Goal: Transaction & Acquisition: Purchase product/service

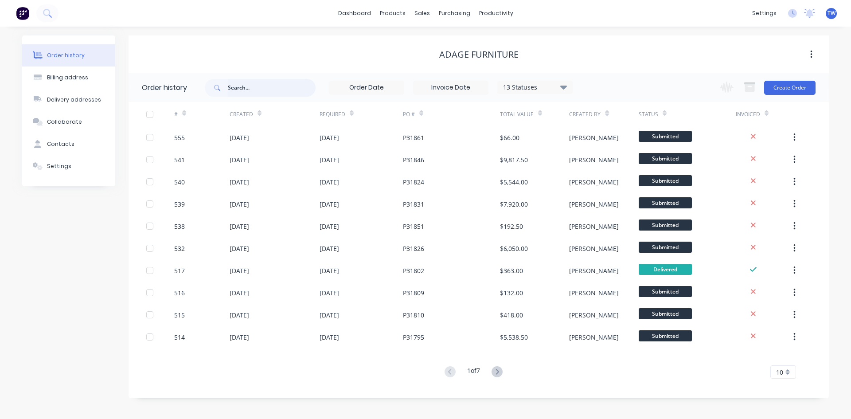
click at [294, 89] on input "text" at bounding box center [272, 88] width 88 height 18
type input "mt"
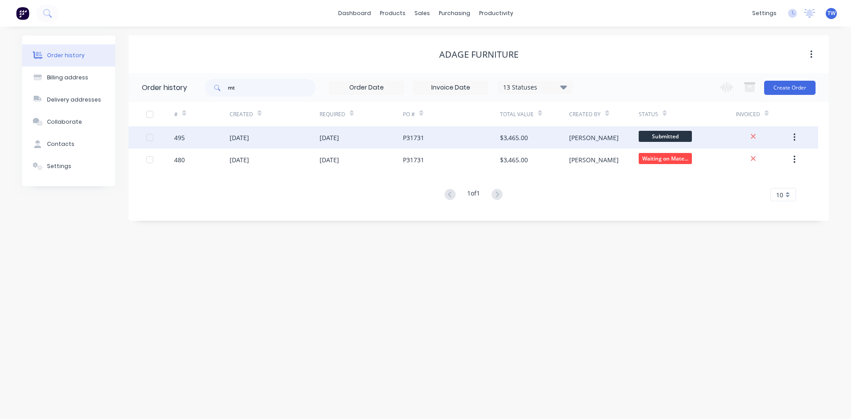
click at [546, 138] on div "$3,465.00" at bounding box center [534, 137] width 69 height 22
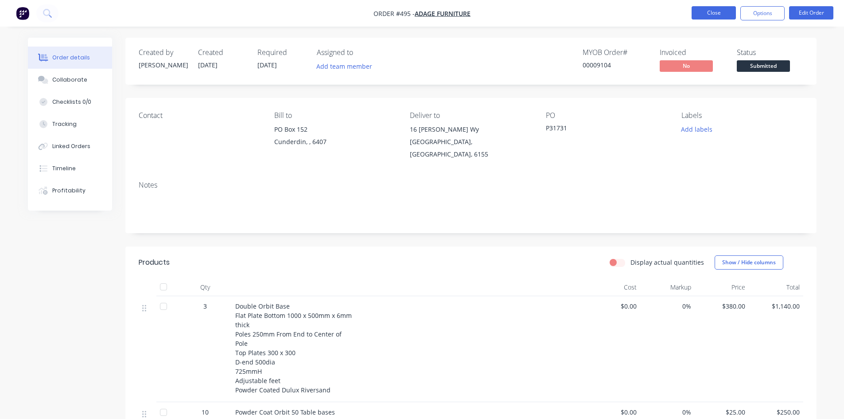
click at [703, 14] on button "Close" at bounding box center [714, 12] width 44 height 13
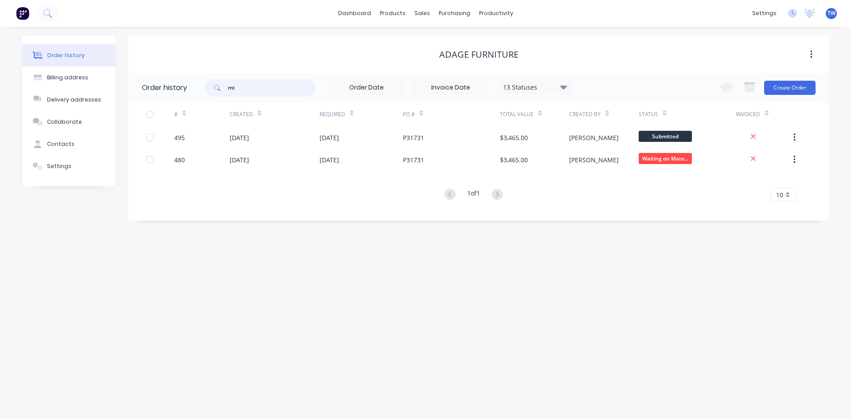
click at [238, 89] on input "mt" at bounding box center [272, 88] width 88 height 18
type input "mt nod"
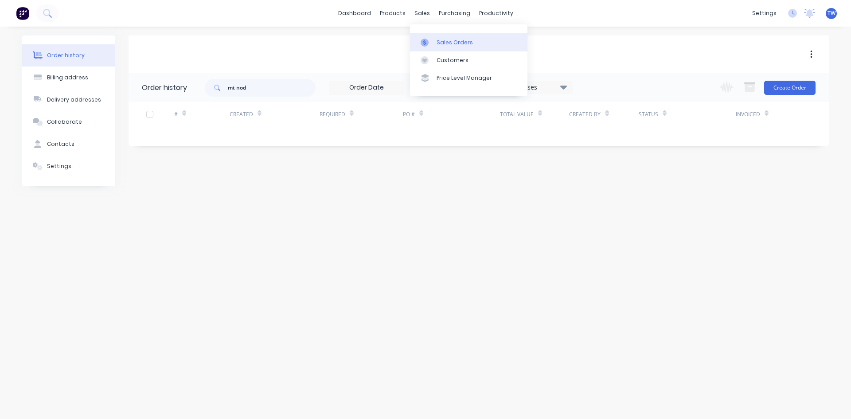
click at [447, 39] on div "Sales Orders" at bounding box center [454, 43] width 36 height 8
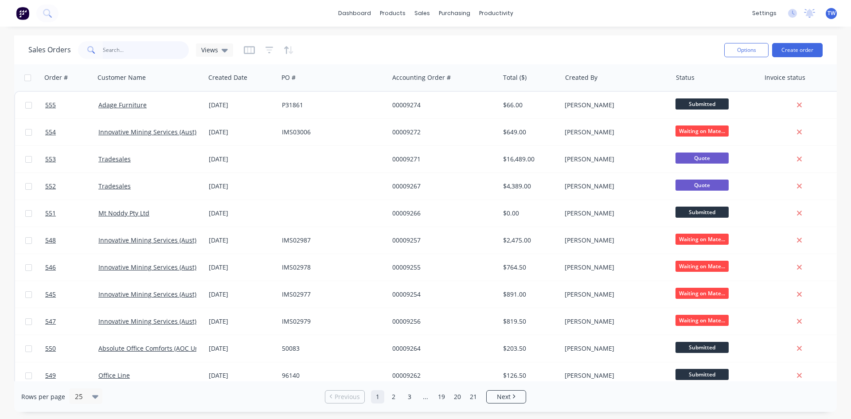
click at [157, 50] on input "text" at bounding box center [146, 50] width 86 height 18
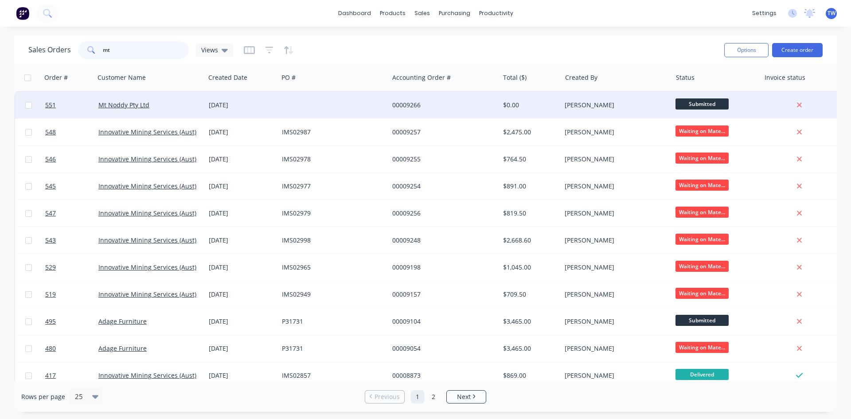
type input "mt"
click at [503, 107] on div "$0.00" at bounding box center [529, 105] width 52 height 9
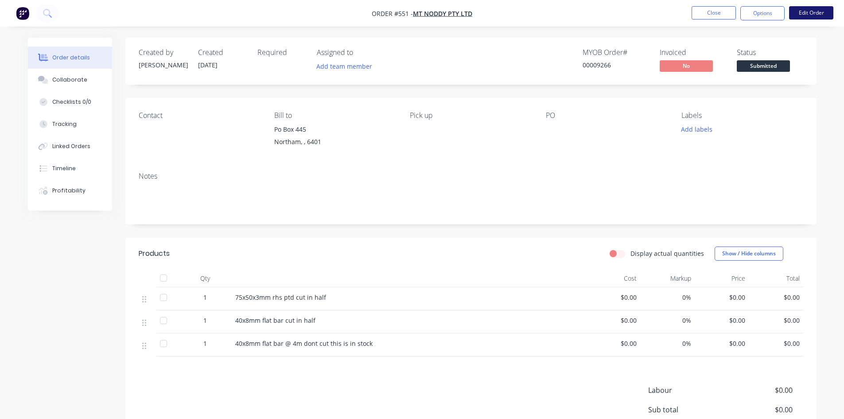
click at [809, 12] on button "Edit Order" at bounding box center [811, 12] width 44 height 13
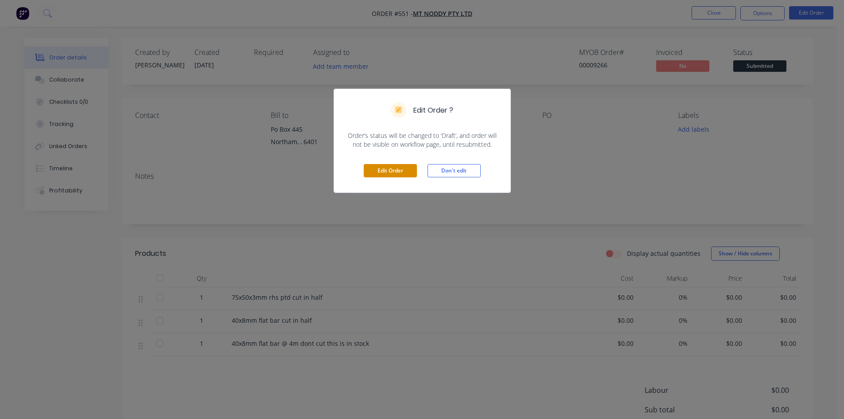
click at [379, 170] on button "Edit Order" at bounding box center [390, 170] width 53 height 13
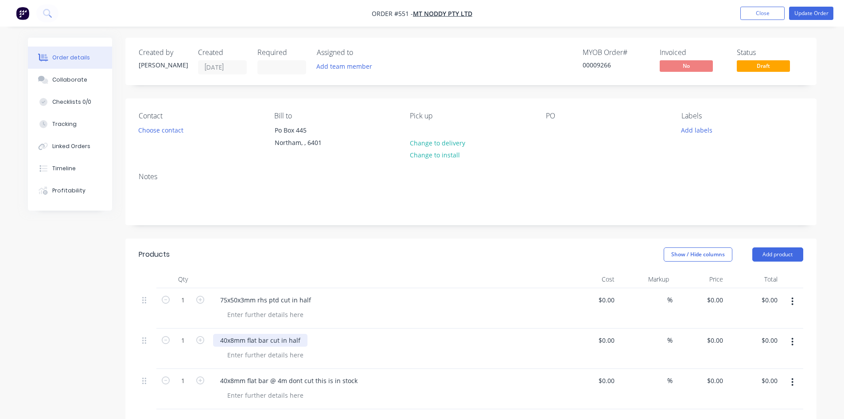
click at [235, 340] on div "40x8mm flat bar cut in half" at bounding box center [260, 340] width 94 height 13
click at [720, 300] on input "0" at bounding box center [722, 299] width 10 height 13
type input "$150.00"
click at [711, 343] on div "0 $0.00" at bounding box center [700, 348] width 55 height 40
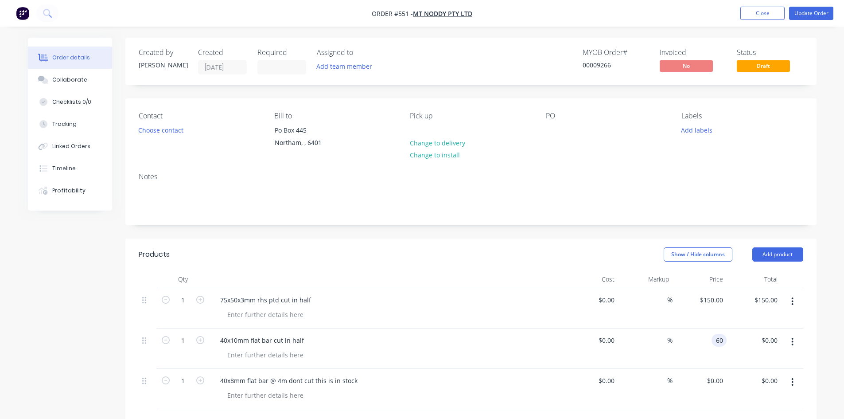
type input "$60.00"
click at [715, 380] on div "0 0" at bounding box center [720, 380] width 14 height 13
type input "$38.00"
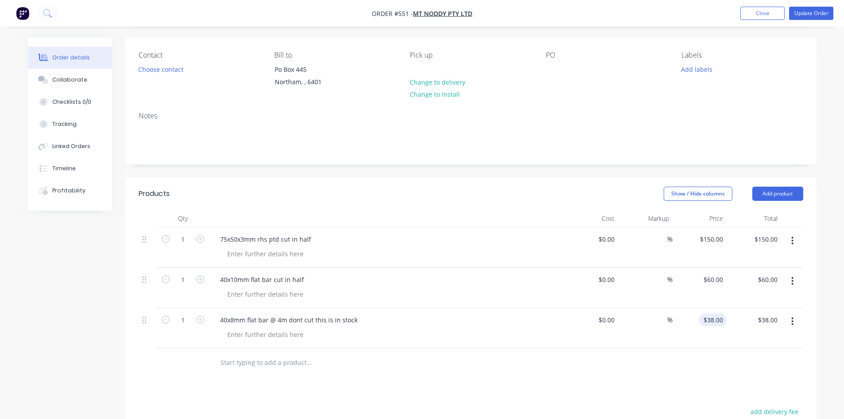
scroll to position [177, 0]
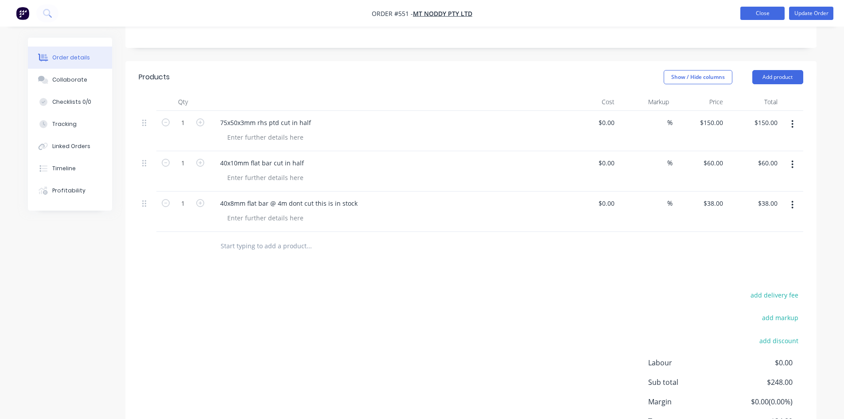
click at [748, 10] on button "Close" at bounding box center [762, 13] width 44 height 13
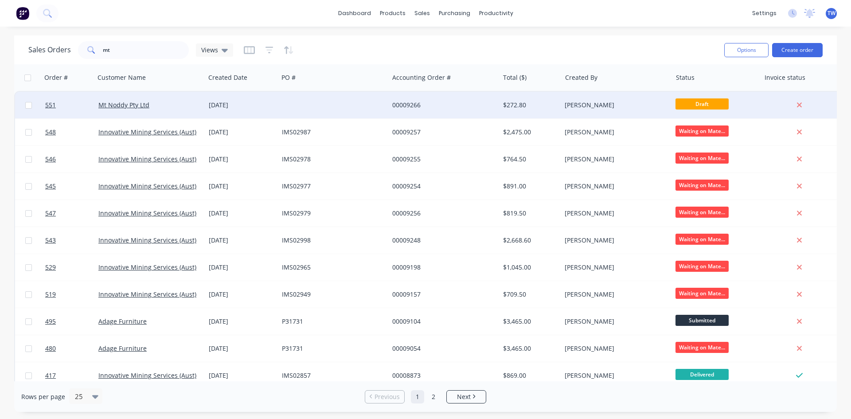
click at [634, 98] on div "[PERSON_NAME]" at bounding box center [616, 105] width 110 height 27
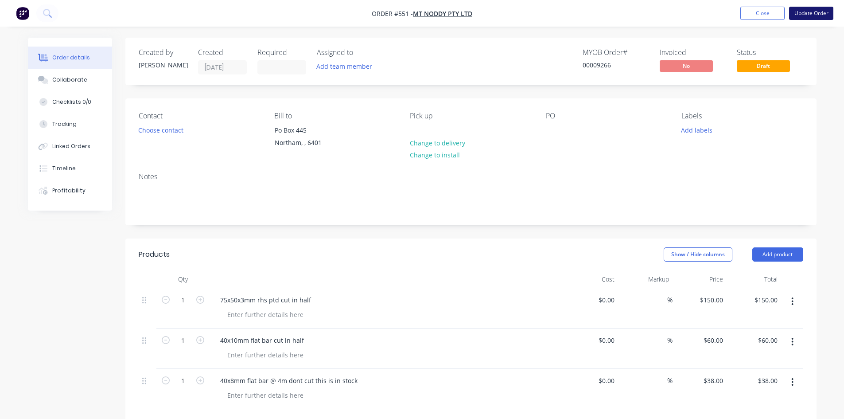
click at [806, 13] on button "Update Order" at bounding box center [811, 13] width 44 height 13
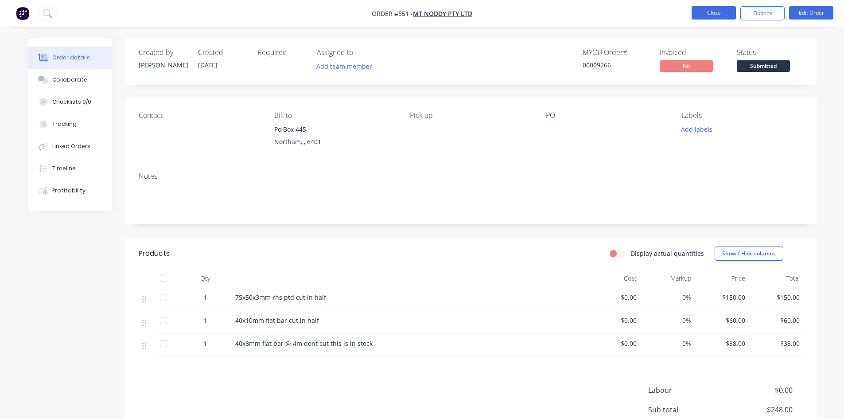
click at [714, 10] on button "Close" at bounding box center [714, 12] width 44 height 13
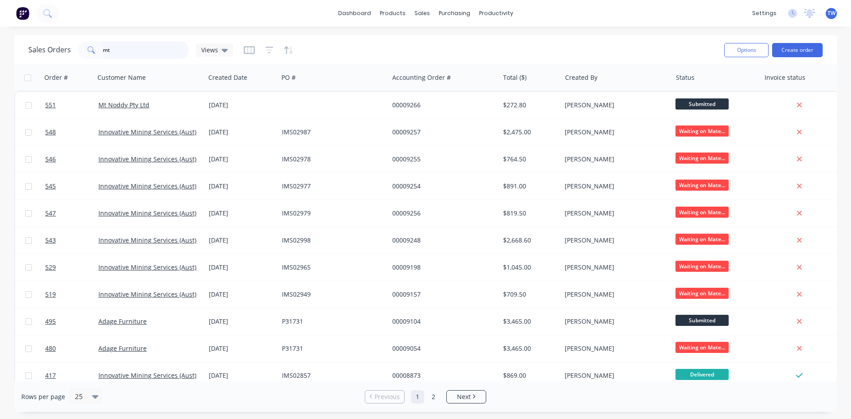
click at [113, 50] on input "mt" at bounding box center [146, 50] width 86 height 18
type input "m"
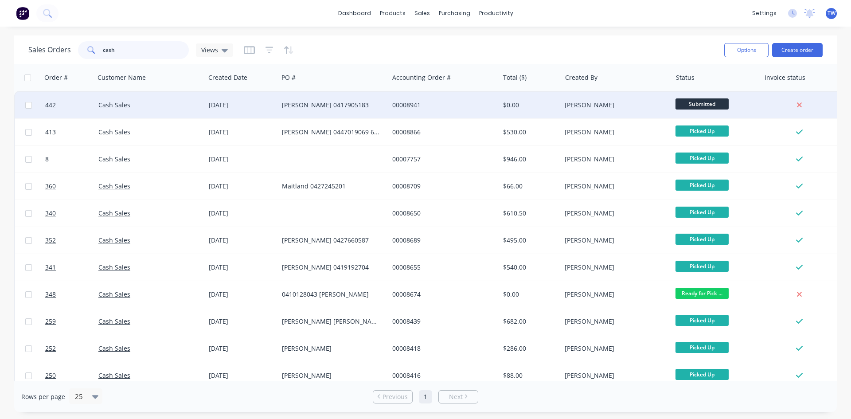
type input "cash"
click at [393, 117] on div "00008941" at bounding box center [444, 105] width 110 height 27
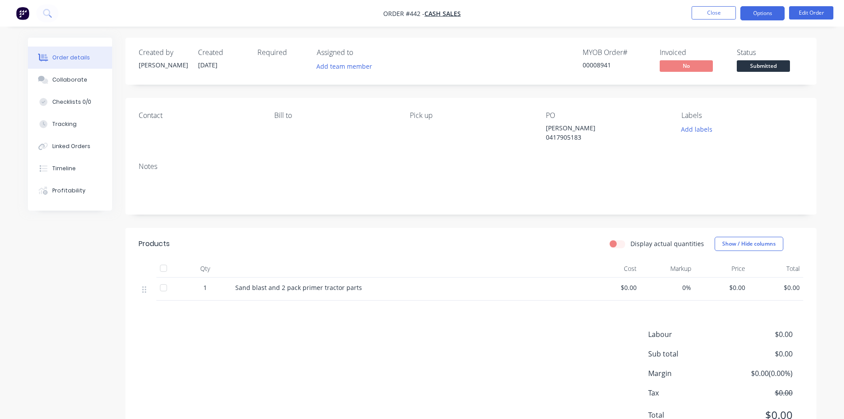
click at [753, 16] on button "Options" at bounding box center [762, 13] width 44 height 14
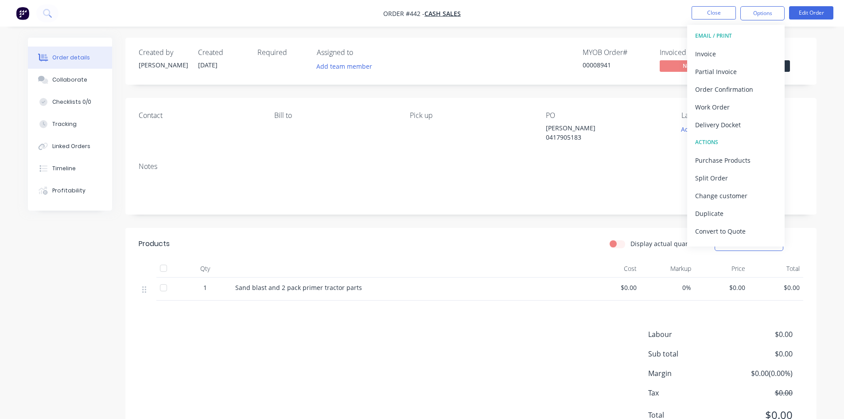
click at [643, 153] on div "Contact [PERSON_NAME] to Pick up PO [PERSON_NAME] 0417905183 Labels Add labels" at bounding box center [470, 126] width 691 height 57
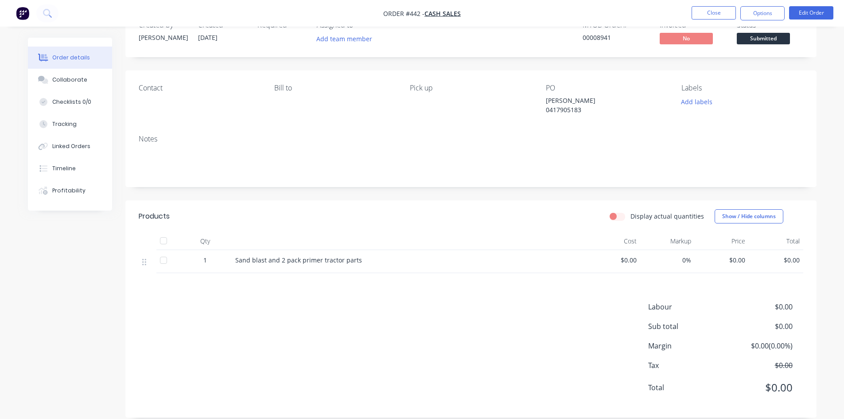
scroll to position [39, 0]
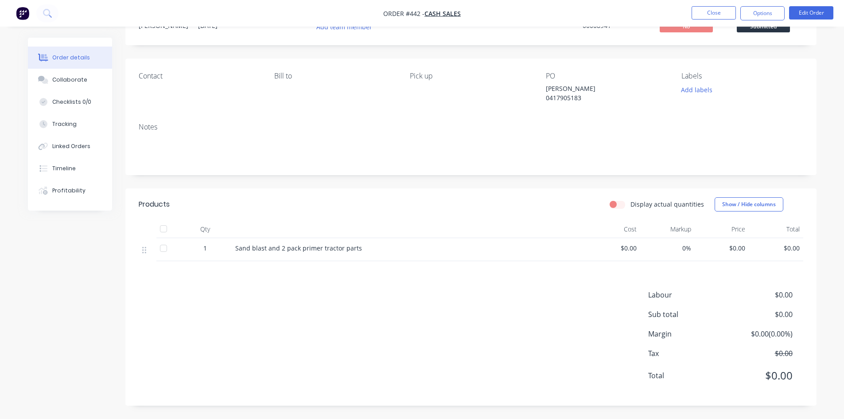
drag, startPoint x: 674, startPoint y: 133, endPoint x: 725, endPoint y: 115, distance: 54.1
click at [722, 117] on div "Notes" at bounding box center [470, 145] width 691 height 59
click at [812, 15] on button "Edit Order" at bounding box center [811, 12] width 44 height 13
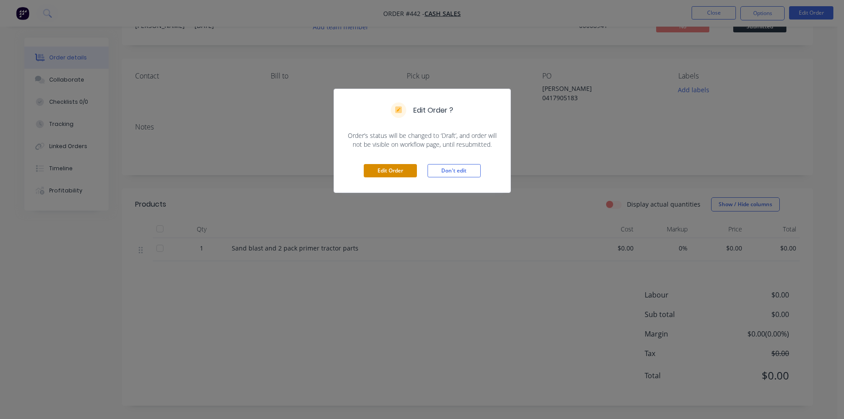
click at [406, 165] on button "Edit Order" at bounding box center [390, 170] width 53 height 13
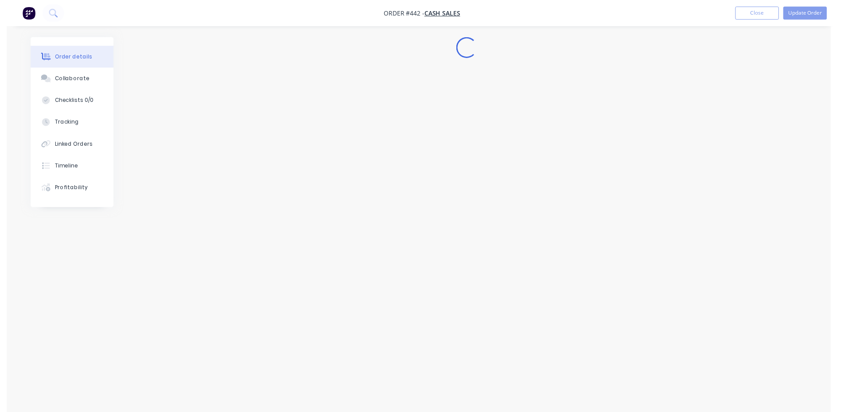
scroll to position [0, 0]
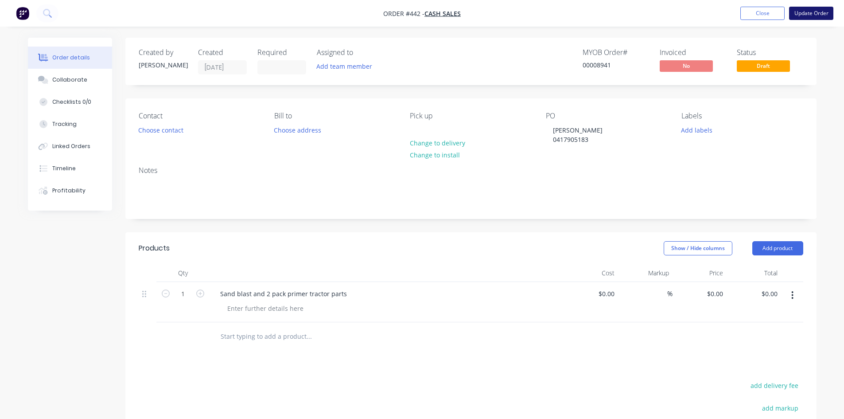
click at [802, 14] on button "Update Order" at bounding box center [811, 13] width 44 height 13
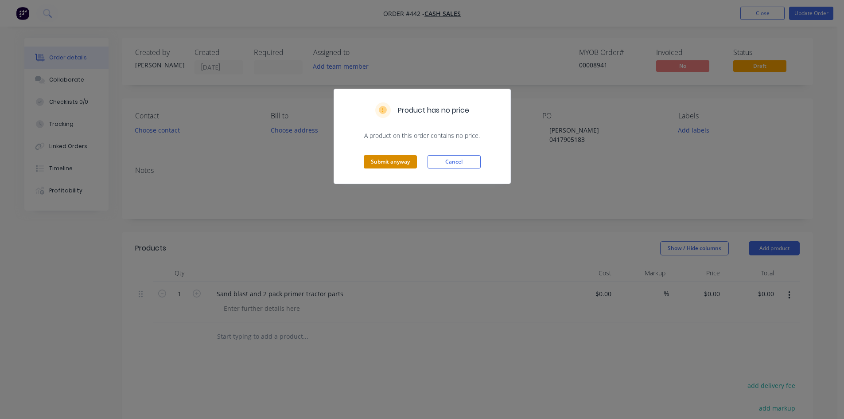
click at [401, 162] on button "Submit anyway" at bounding box center [390, 161] width 53 height 13
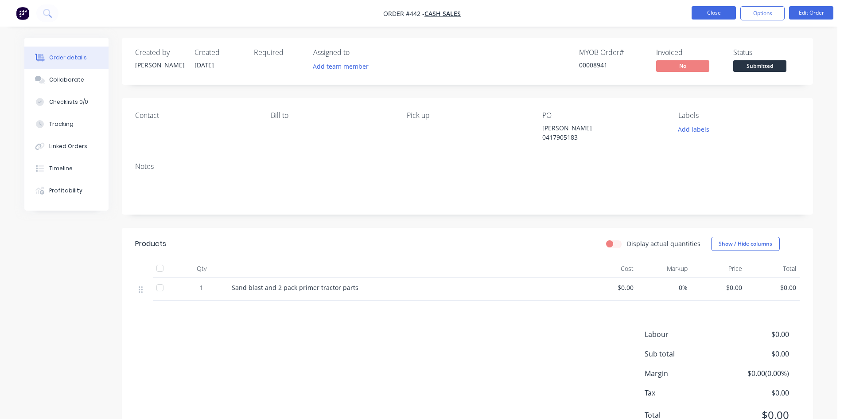
click at [725, 14] on button "Close" at bounding box center [714, 12] width 44 height 13
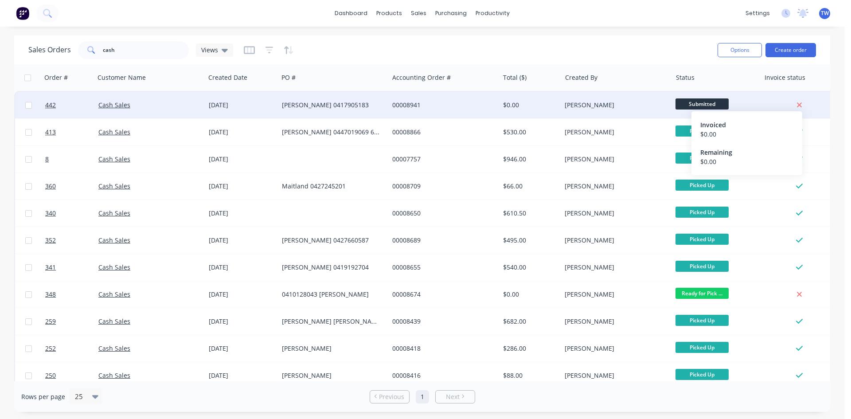
click at [801, 103] on icon at bounding box center [799, 105] width 5 height 5
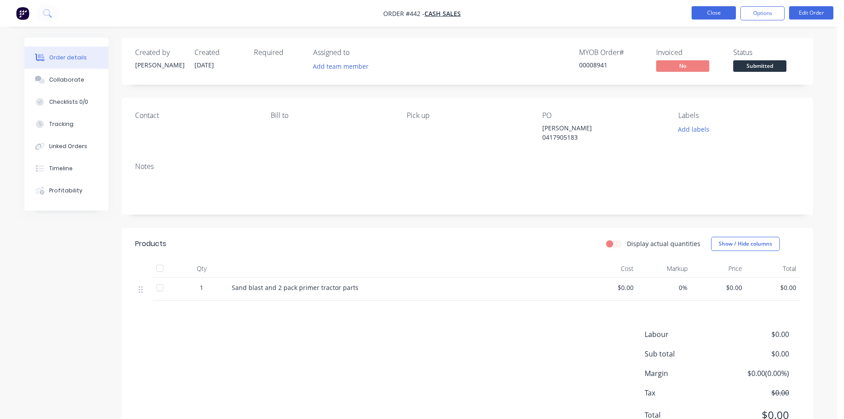
click at [717, 12] on button "Close" at bounding box center [714, 12] width 44 height 13
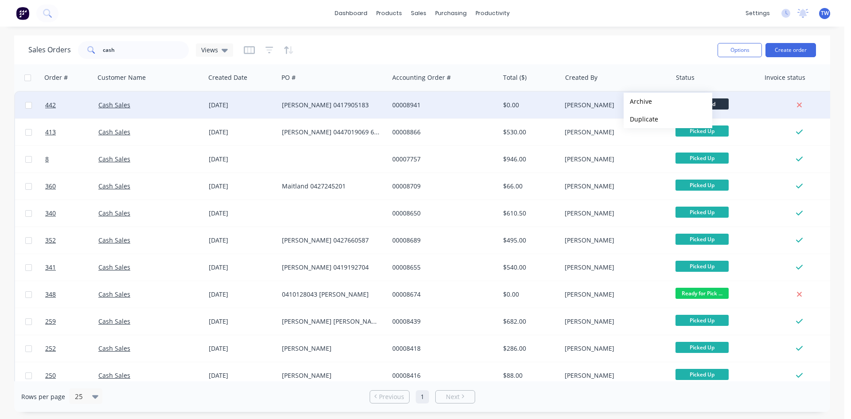
click at [638, 101] on button "Archive" at bounding box center [667, 102] width 89 height 18
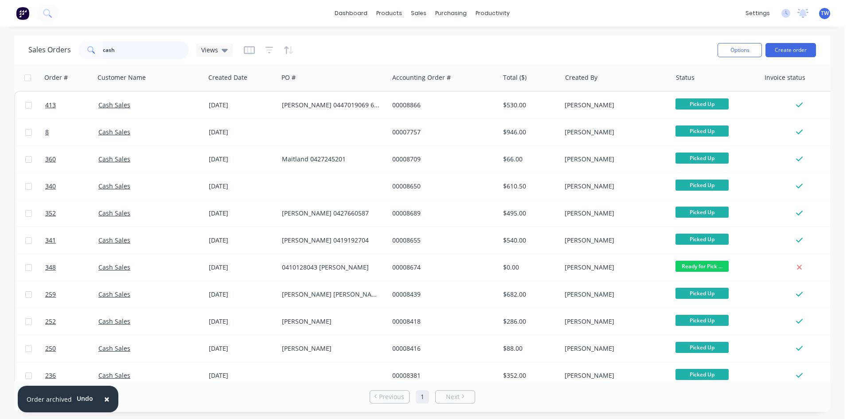
click at [117, 46] on input "cash" at bounding box center [146, 50] width 86 height 18
type input "c"
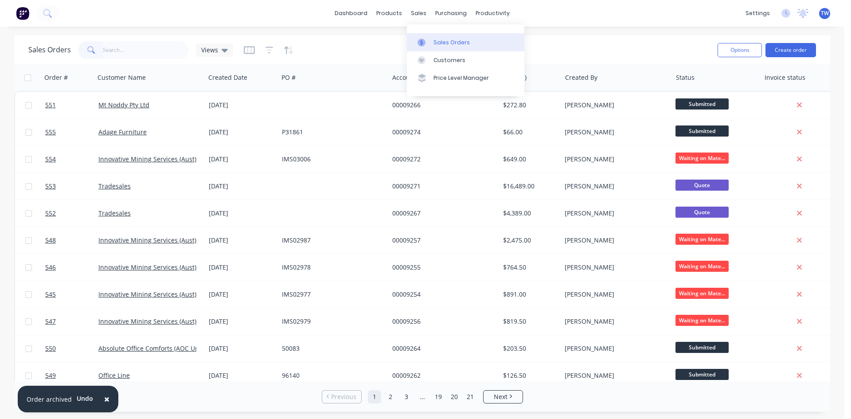
click at [440, 38] on link "Sales Orders" at bounding box center [465, 42] width 117 height 18
click at [496, 13] on div "productivity" at bounding box center [492, 13] width 43 height 13
click at [505, 37] on link "Workflow" at bounding box center [526, 42] width 117 height 18
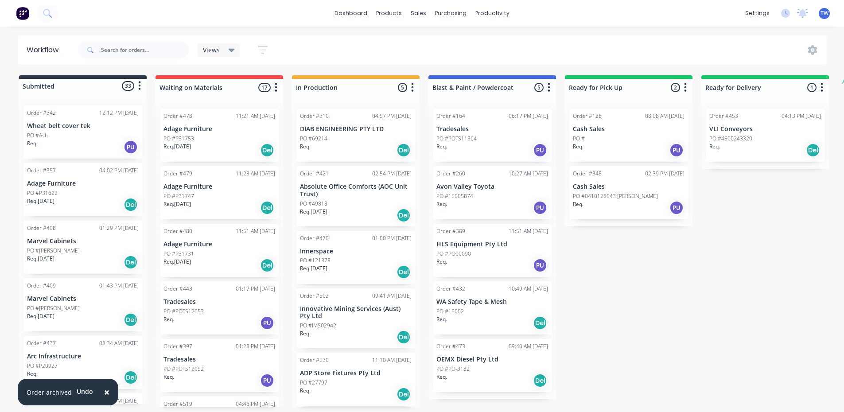
click at [54, 261] on p "Req. [DATE]" at bounding box center [40, 259] width 27 height 8
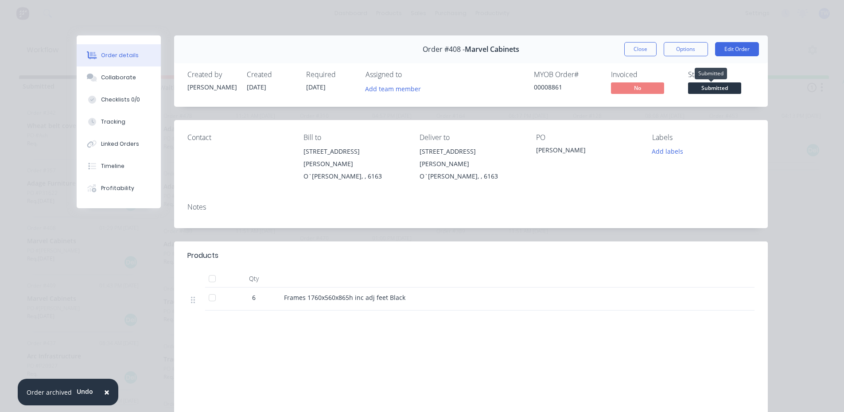
click at [696, 85] on span "Submitted" at bounding box center [714, 87] width 53 height 11
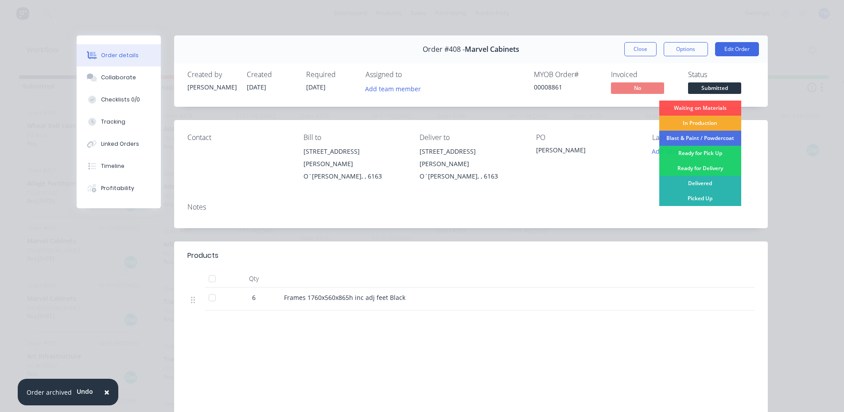
click at [697, 118] on div "In Production" at bounding box center [700, 123] width 82 height 15
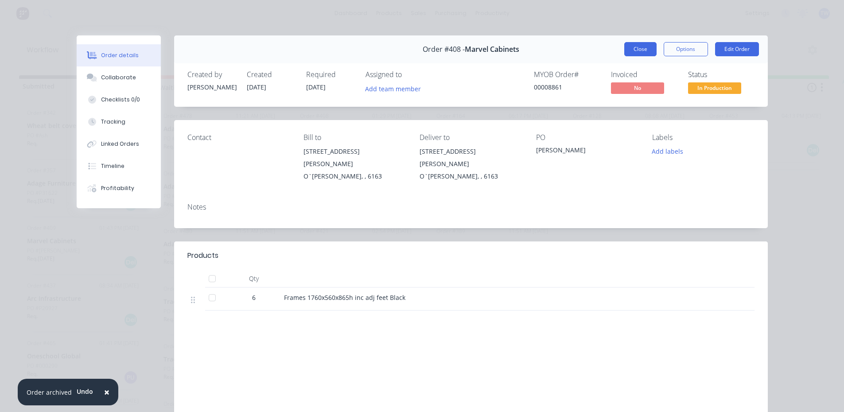
click at [639, 54] on button "Close" at bounding box center [640, 49] width 32 height 14
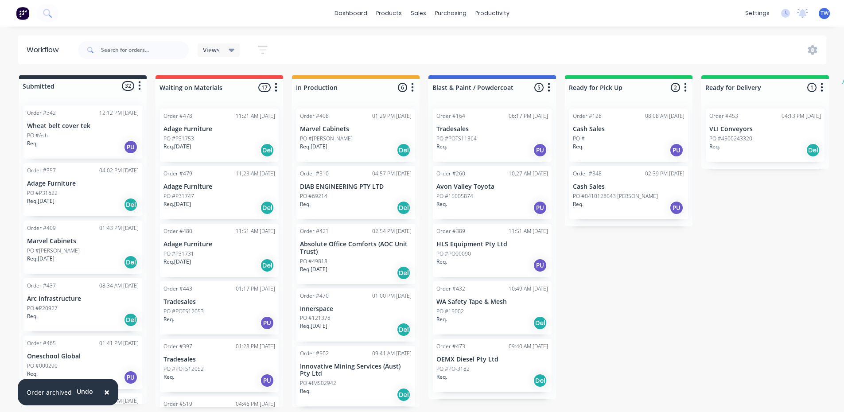
click at [48, 243] on p "Marvel Cabinets" at bounding box center [83, 242] width 112 height 8
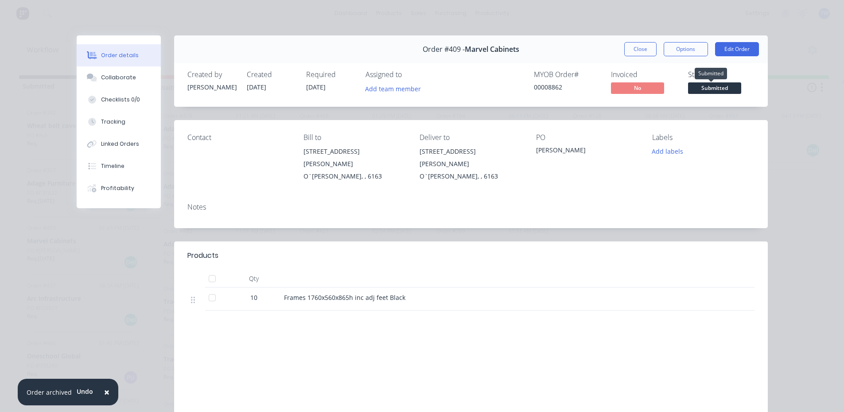
click at [702, 85] on span "Submitted" at bounding box center [714, 87] width 53 height 11
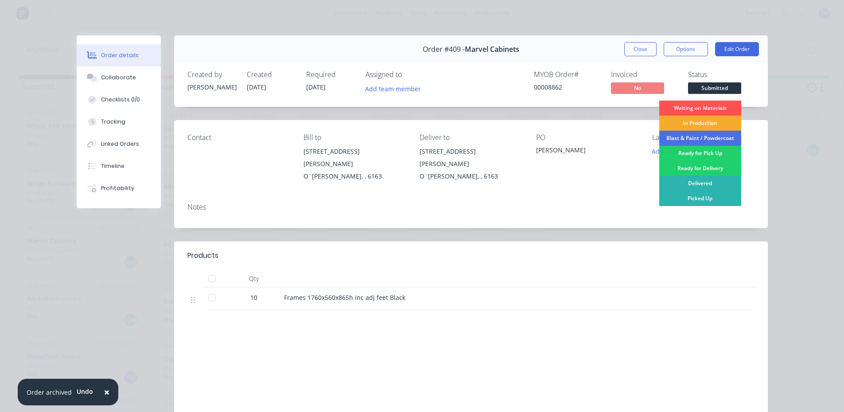
click at [701, 129] on div "In Production" at bounding box center [700, 123] width 82 height 15
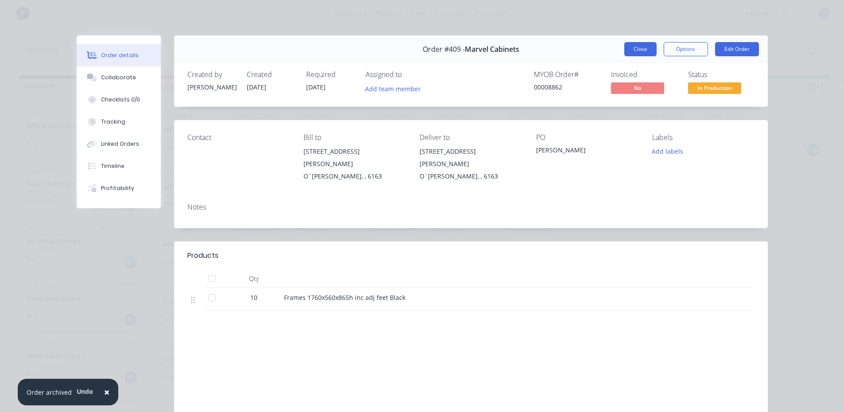
click at [640, 47] on button "Close" at bounding box center [640, 49] width 32 height 14
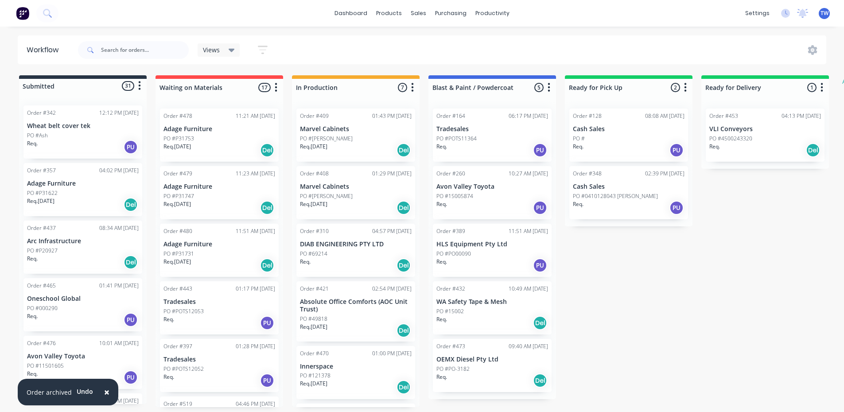
click at [335, 183] on p "Marvel Cabinets" at bounding box center [356, 187] width 112 height 8
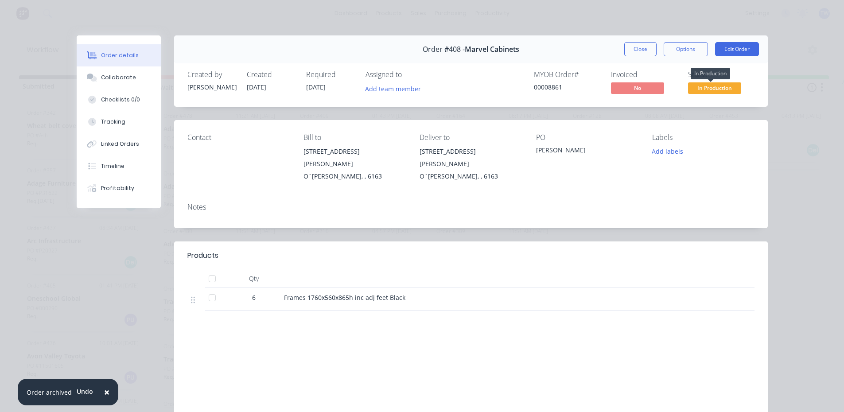
click at [709, 86] on span "In Production" at bounding box center [714, 87] width 53 height 11
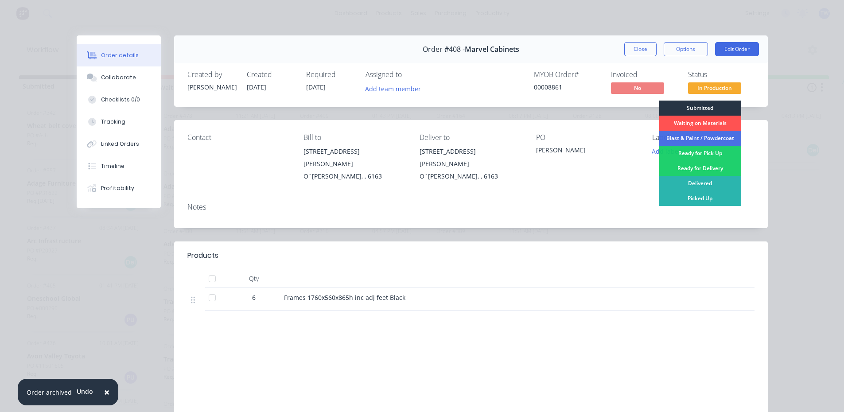
click at [694, 108] on div "Submitted" at bounding box center [700, 108] width 82 height 15
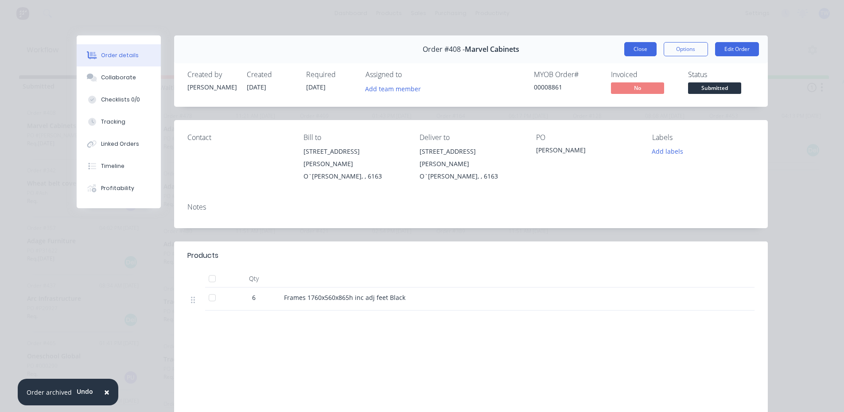
click at [629, 49] on button "Close" at bounding box center [640, 49] width 32 height 14
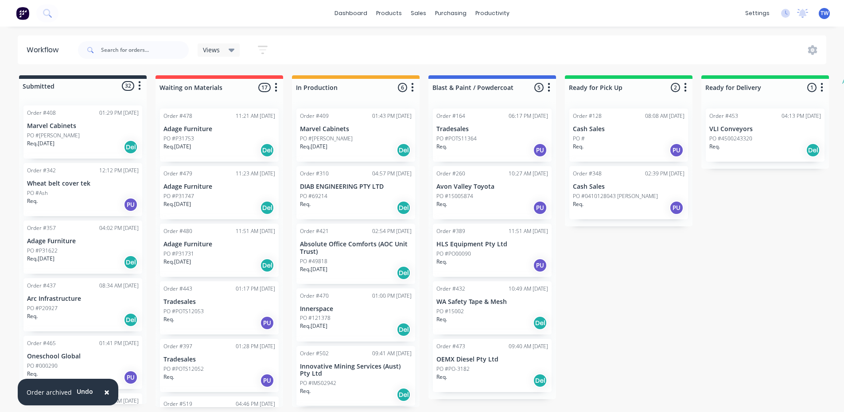
click at [58, 241] on p "Adage Furniture" at bounding box center [83, 242] width 112 height 8
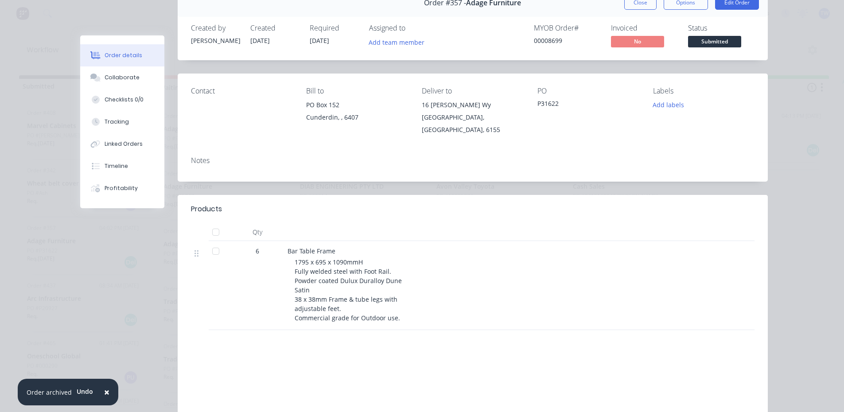
scroll to position [26, 0]
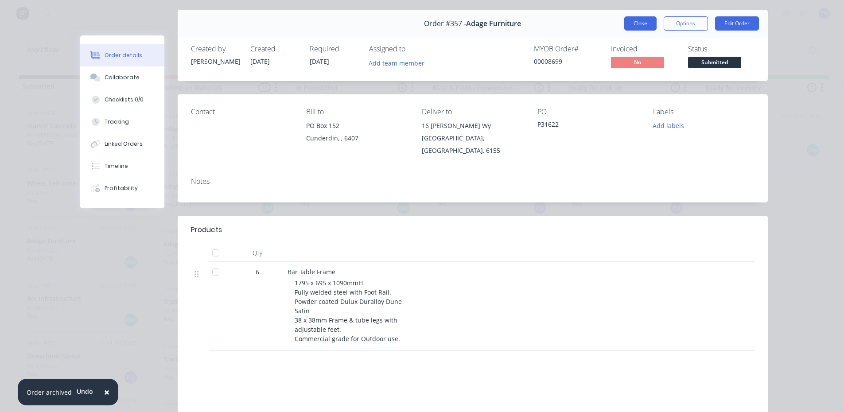
click at [633, 22] on button "Close" at bounding box center [640, 23] width 32 height 14
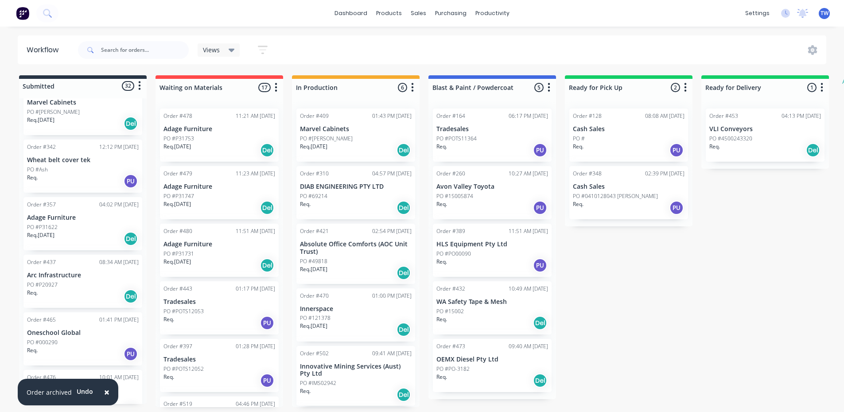
scroll to position [44, 0]
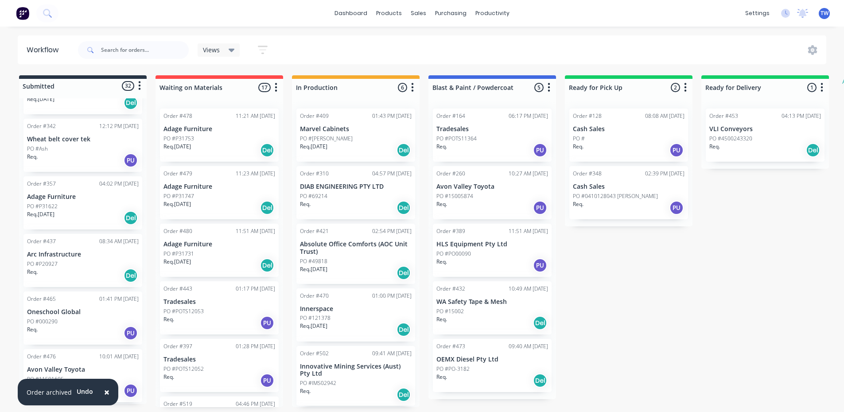
click at [66, 253] on p "Arc Infrastructure" at bounding box center [83, 255] width 112 height 8
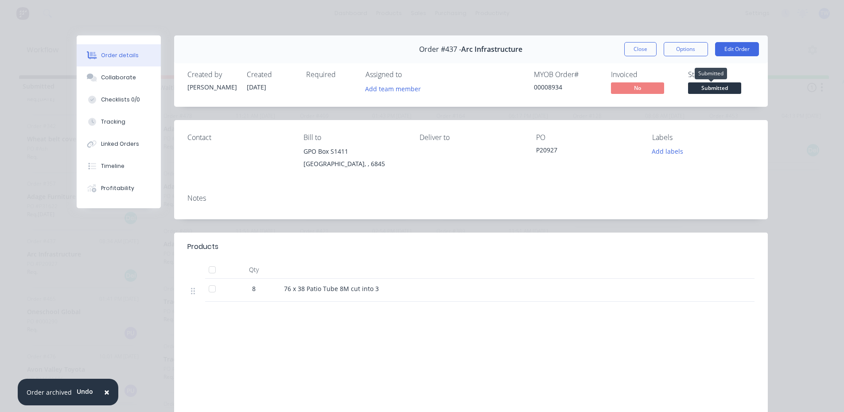
click at [702, 89] on span "Submitted" at bounding box center [714, 87] width 53 height 11
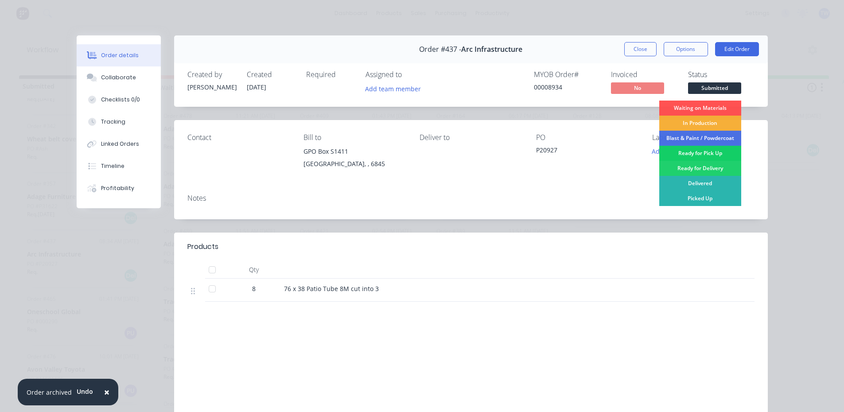
click at [698, 152] on div "Ready for Pick Up" at bounding box center [700, 153] width 82 height 15
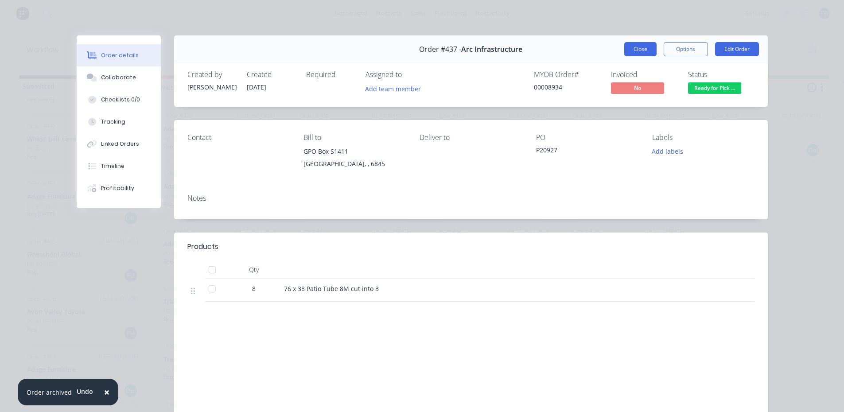
click at [636, 47] on button "Close" at bounding box center [640, 49] width 32 height 14
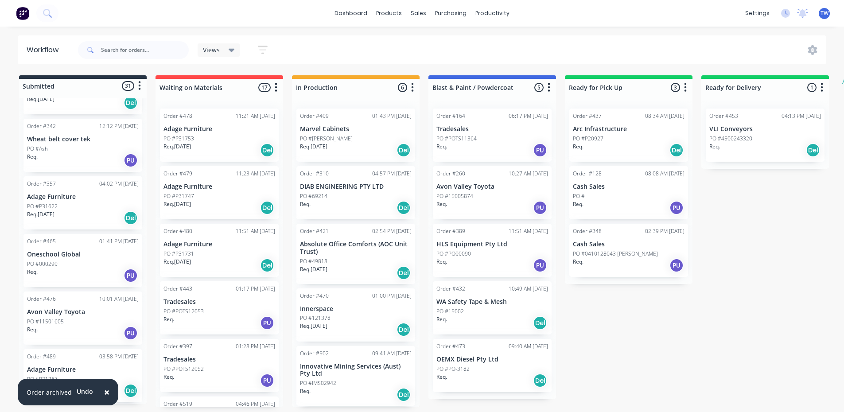
scroll to position [89, 0]
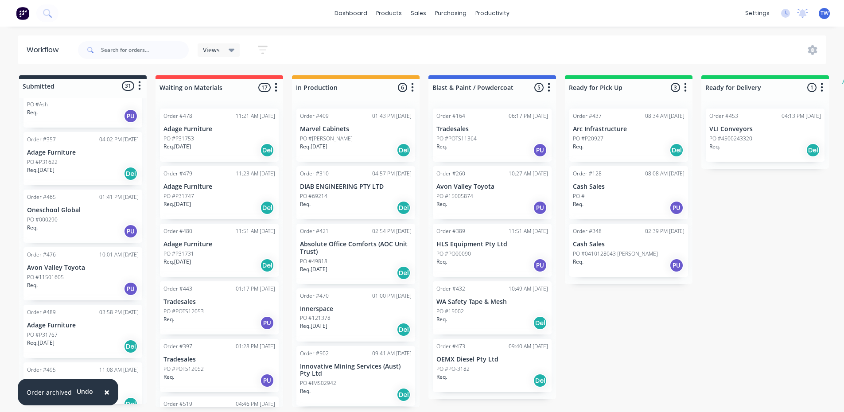
click at [68, 225] on div "Req. PU" at bounding box center [83, 231] width 112 height 15
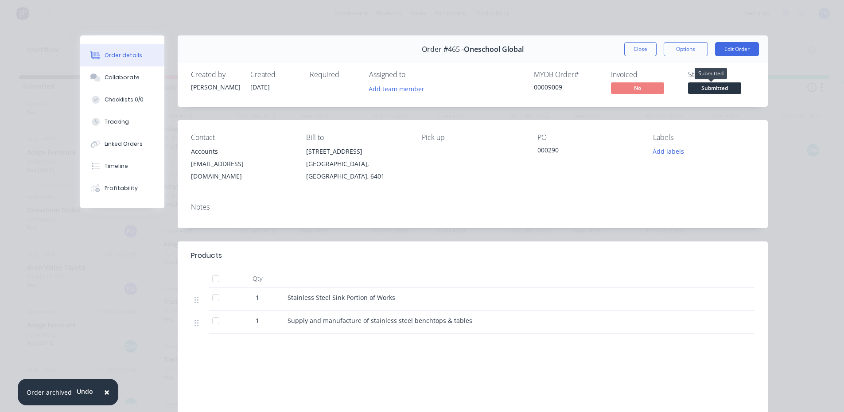
click at [711, 86] on span "Submitted" at bounding box center [714, 87] width 53 height 11
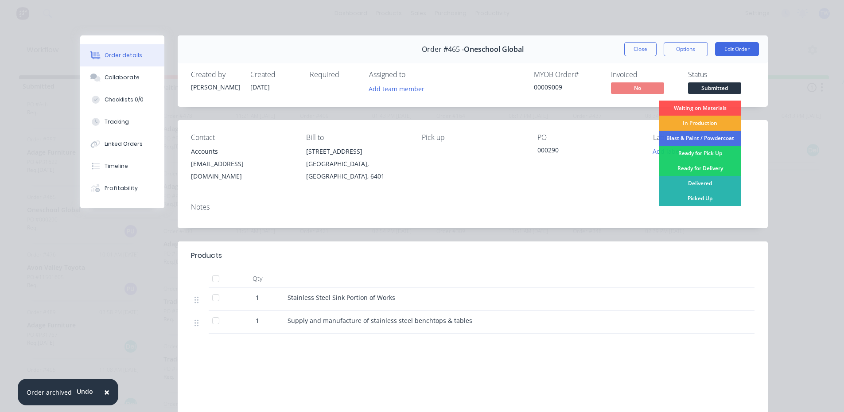
click at [703, 125] on div "In Production" at bounding box center [700, 123] width 82 height 15
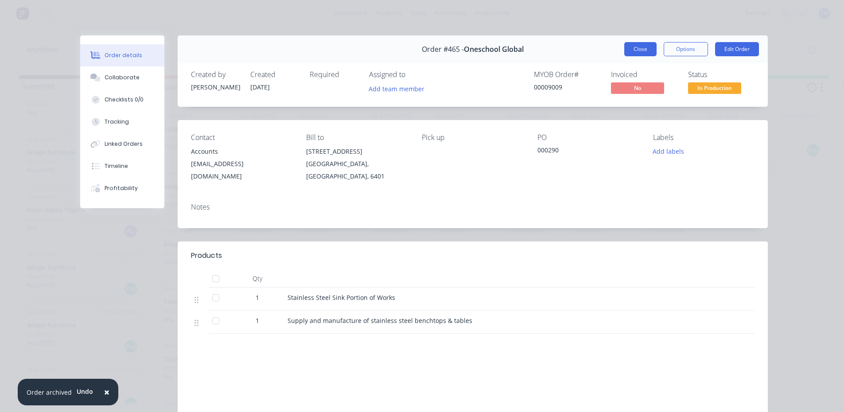
click at [634, 50] on button "Close" at bounding box center [640, 49] width 32 height 14
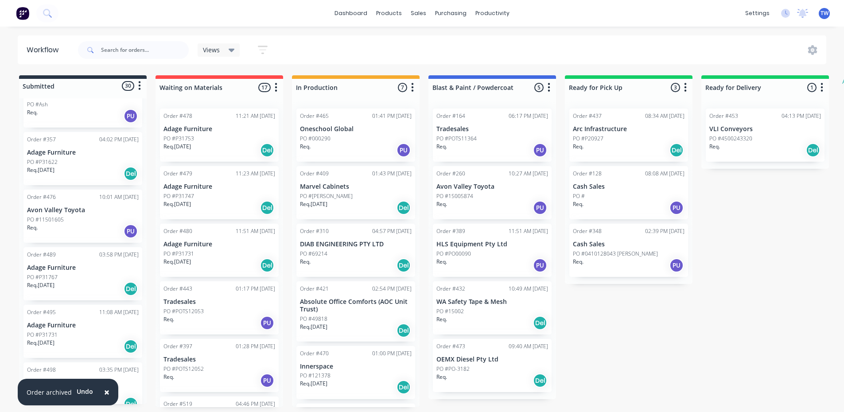
click at [73, 266] on p "Adage Furniture" at bounding box center [83, 268] width 112 height 8
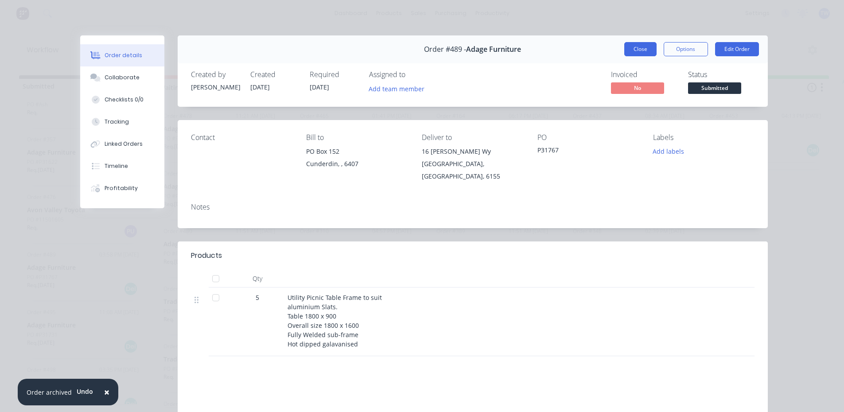
click at [645, 42] on button "Close" at bounding box center [640, 49] width 32 height 14
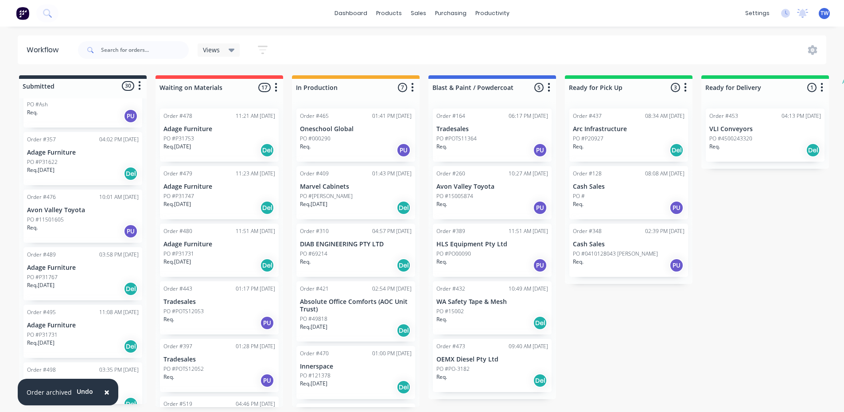
click at [65, 222] on div "PO #11501605" at bounding box center [83, 220] width 112 height 8
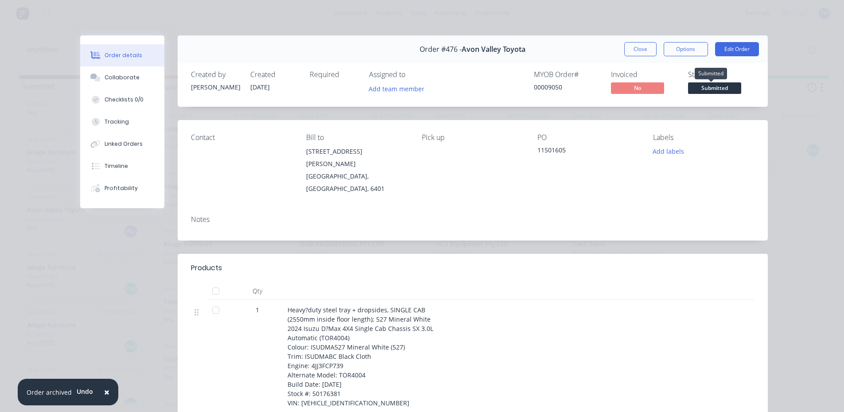
click at [709, 86] on span "Submitted" at bounding box center [714, 87] width 53 height 11
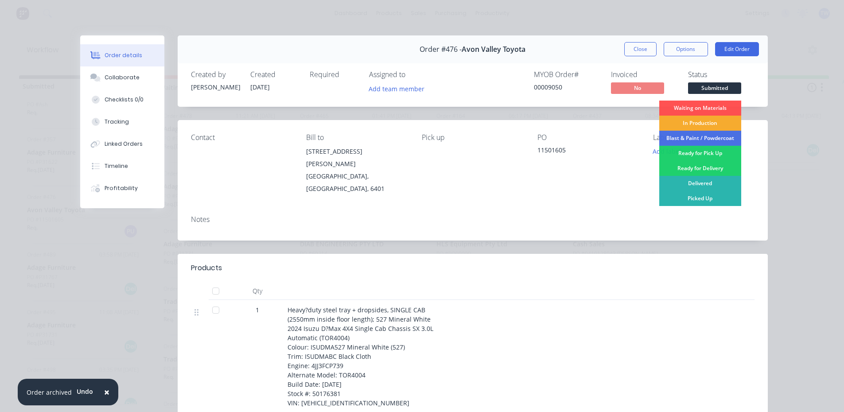
click at [695, 120] on div "In Production" at bounding box center [700, 123] width 82 height 15
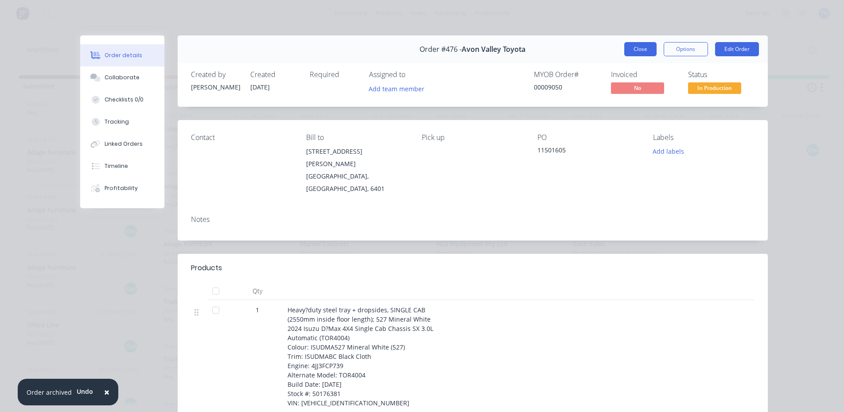
click at [640, 50] on button "Close" at bounding box center [640, 49] width 32 height 14
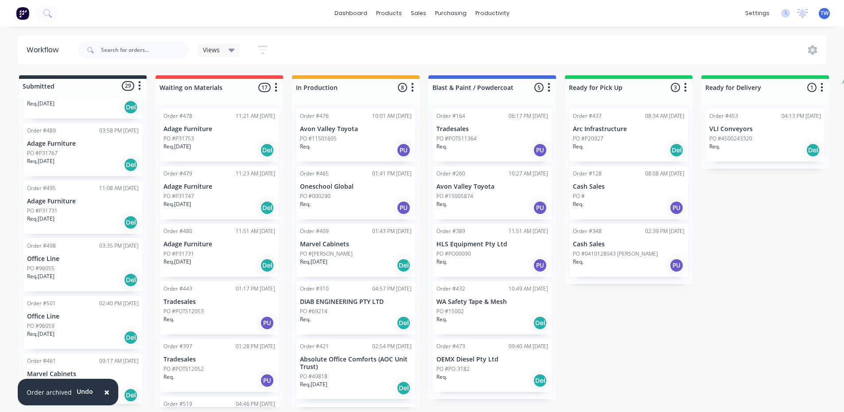
scroll to position [177, 0]
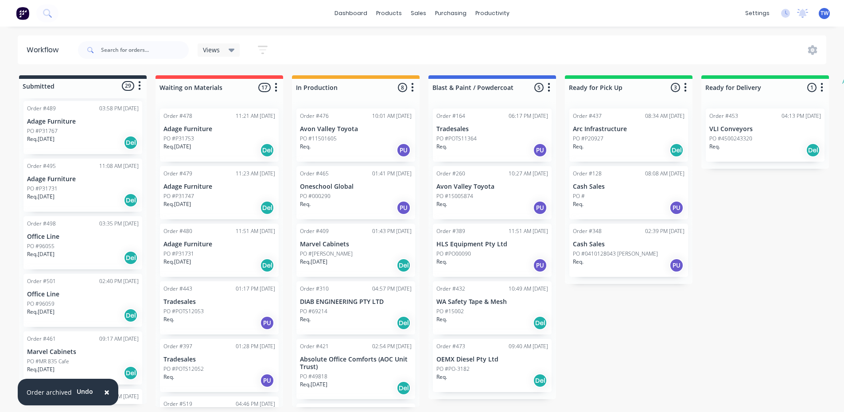
click at [55, 252] on p "Req. [DATE]" at bounding box center [40, 254] width 27 height 8
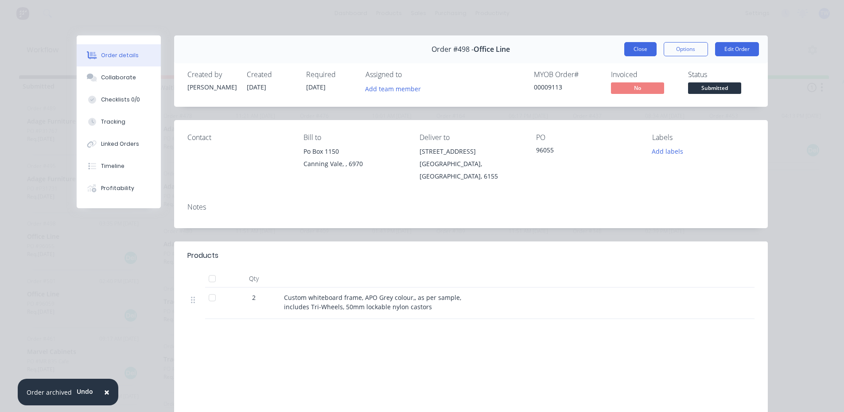
click at [631, 50] on button "Close" at bounding box center [640, 49] width 32 height 14
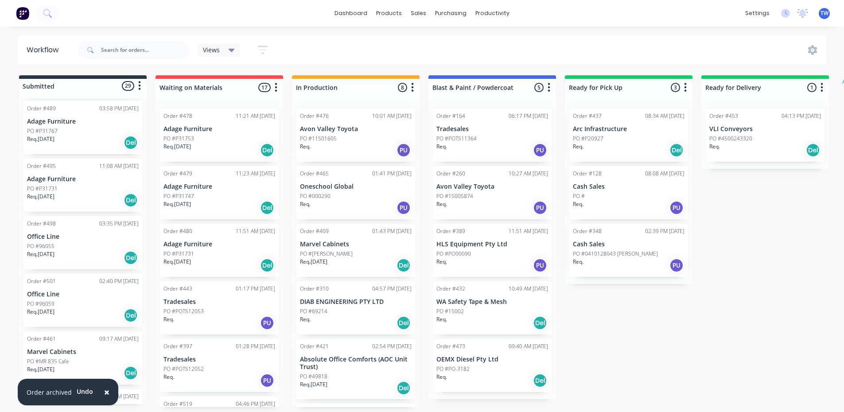
click at [44, 353] on p "Marvel Cabinets" at bounding box center [83, 352] width 112 height 8
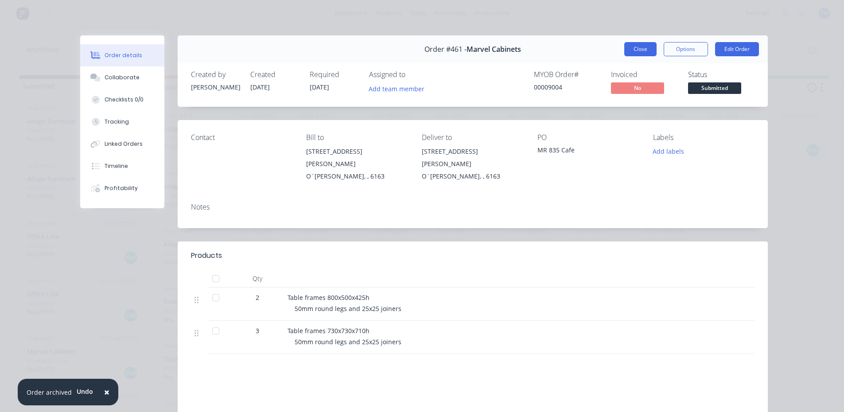
click at [630, 49] on button "Close" at bounding box center [640, 49] width 32 height 14
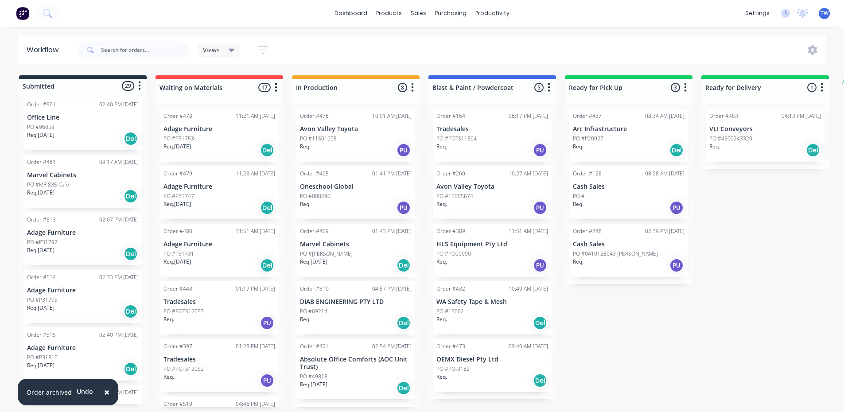
scroll to position [355, 0]
click at [58, 238] on div "PO #P31797" at bounding box center [83, 242] width 112 height 8
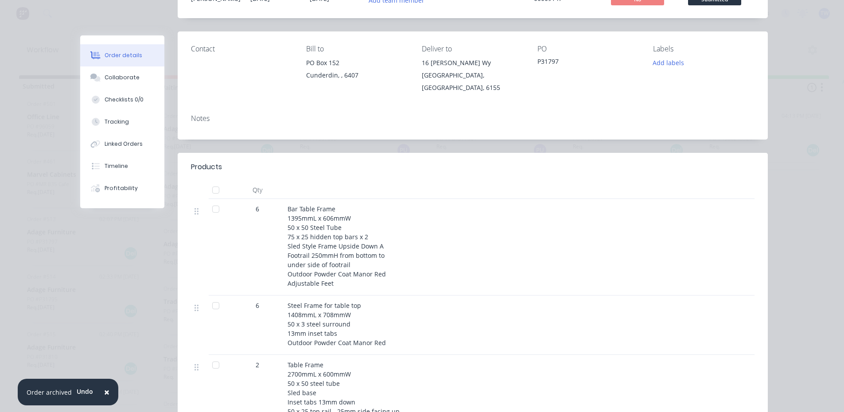
scroll to position [0, 0]
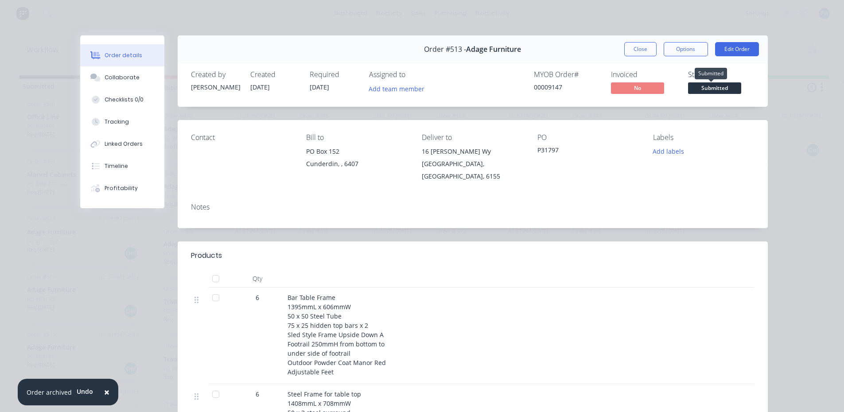
click at [711, 82] on span "Submitted" at bounding box center [714, 87] width 53 height 11
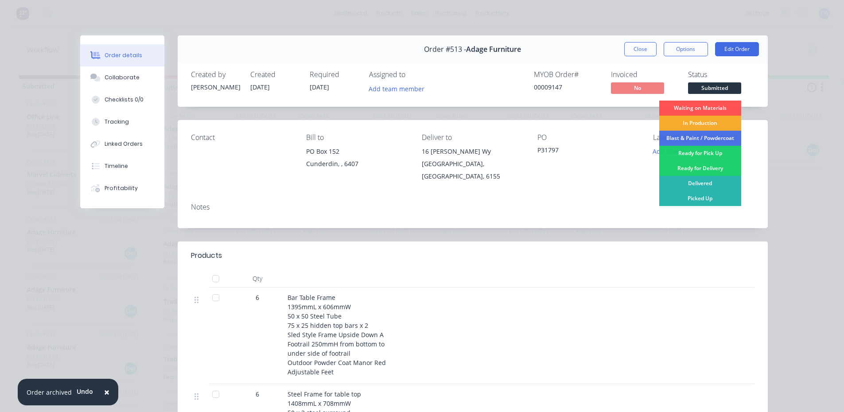
click at [687, 121] on div "In Production" at bounding box center [700, 123] width 82 height 15
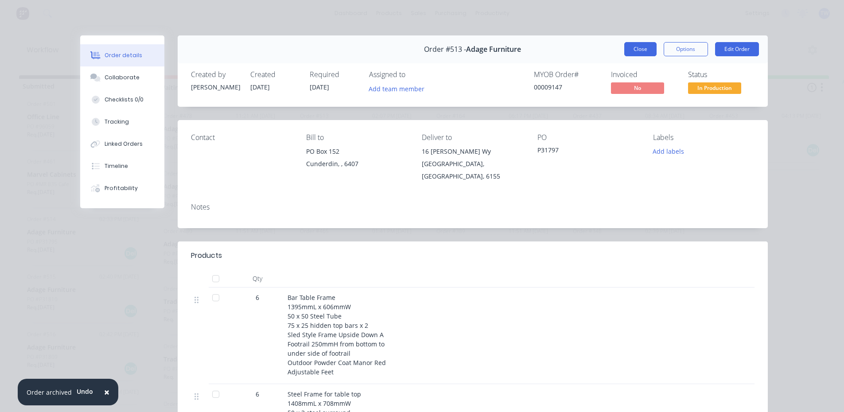
click at [634, 50] on button "Close" at bounding box center [640, 49] width 32 height 14
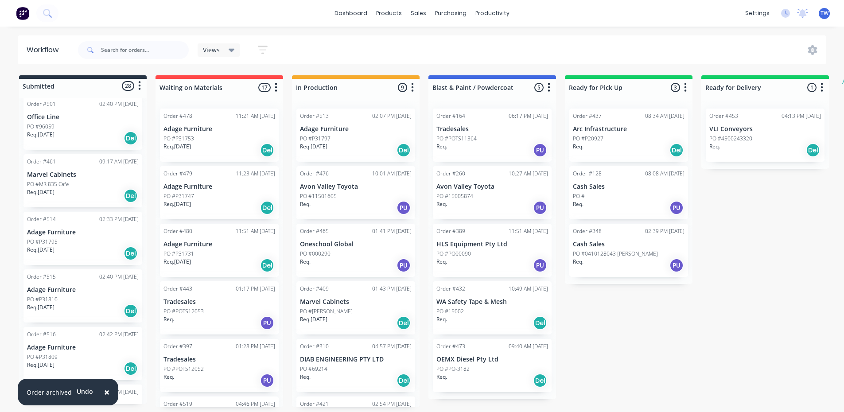
click at [69, 246] on div "Req. [DATE] Del" at bounding box center [83, 253] width 112 height 15
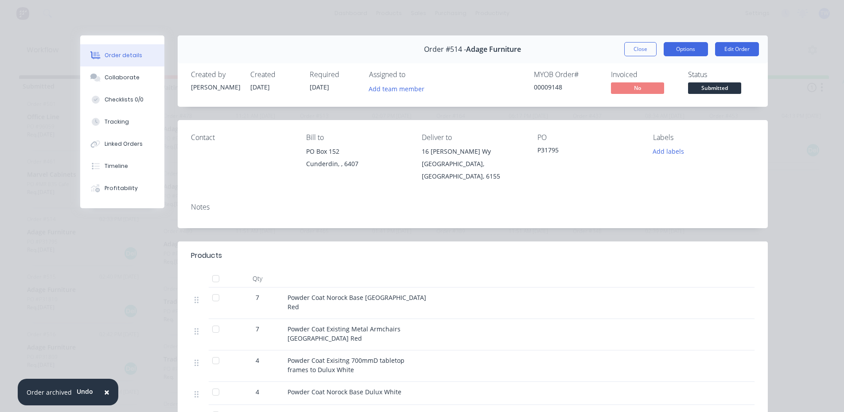
click at [676, 47] on button "Options" at bounding box center [686, 49] width 44 height 14
click at [669, 47] on button "Options" at bounding box center [686, 49] width 44 height 14
click at [711, 88] on span "Submitted" at bounding box center [714, 87] width 53 height 11
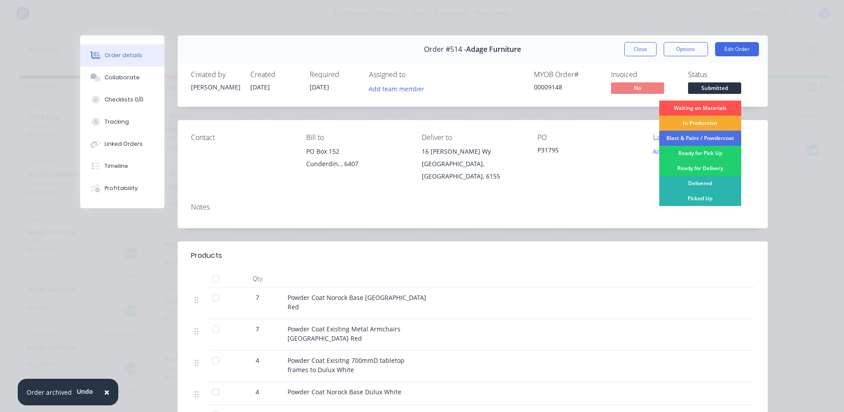
click at [697, 125] on div "In Production" at bounding box center [700, 123] width 82 height 15
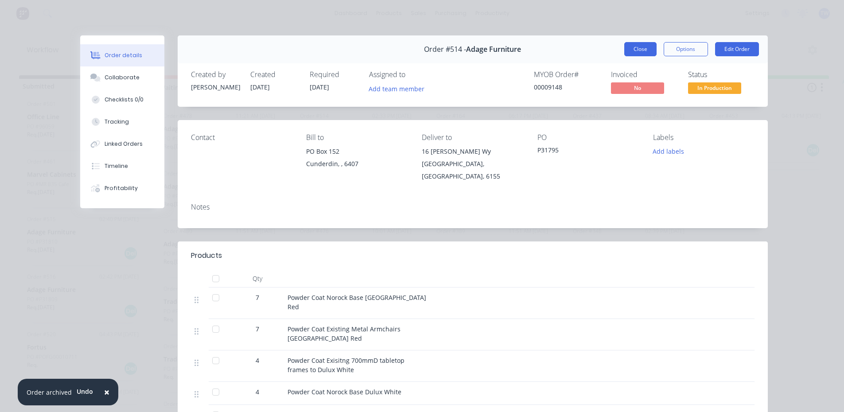
click at [624, 46] on button "Close" at bounding box center [640, 49] width 32 height 14
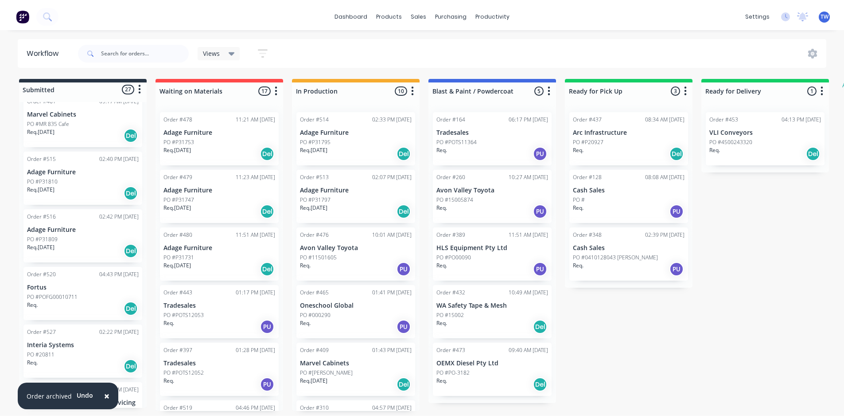
scroll to position [399, 0]
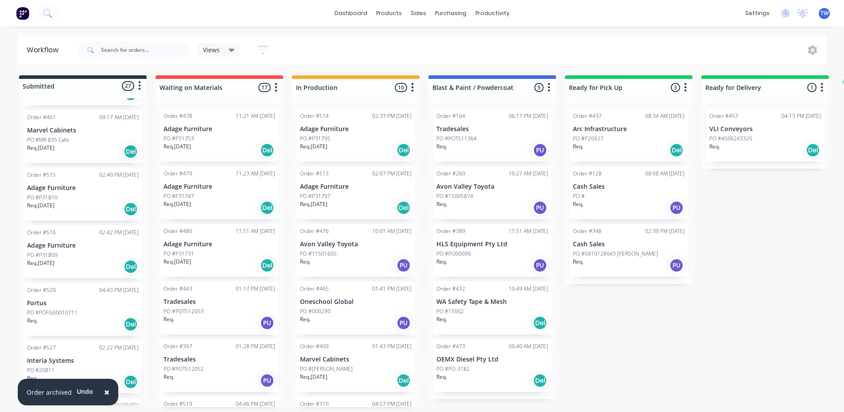
click at [53, 197] on p "PO #P31810" at bounding box center [42, 198] width 31 height 8
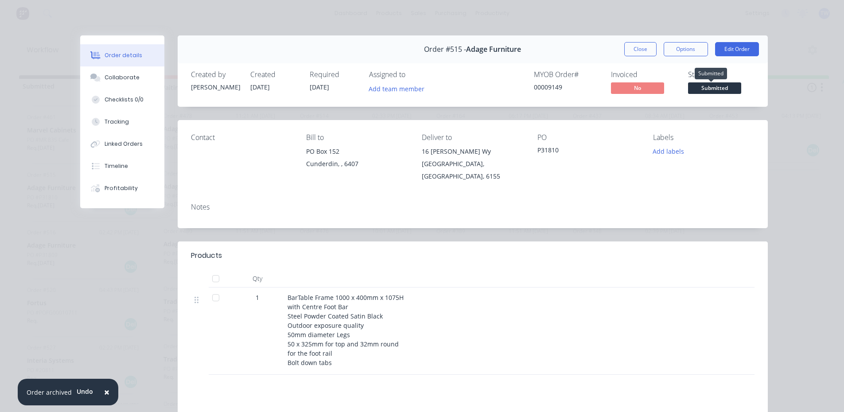
click at [693, 83] on span "Submitted" at bounding box center [714, 87] width 53 height 11
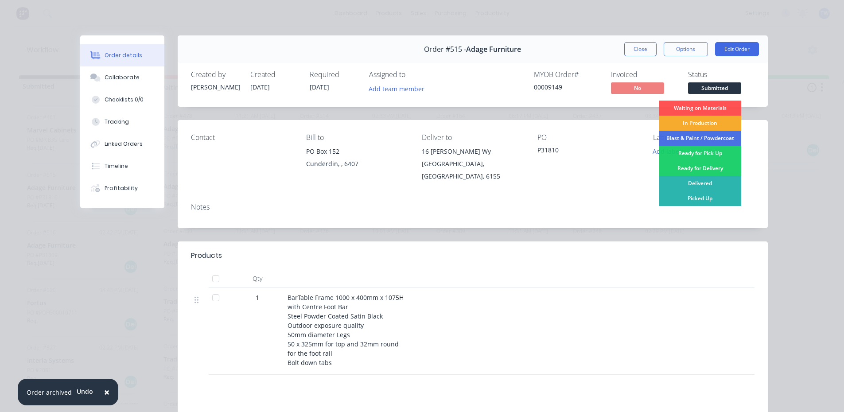
click at [695, 125] on div "In Production" at bounding box center [700, 123] width 82 height 15
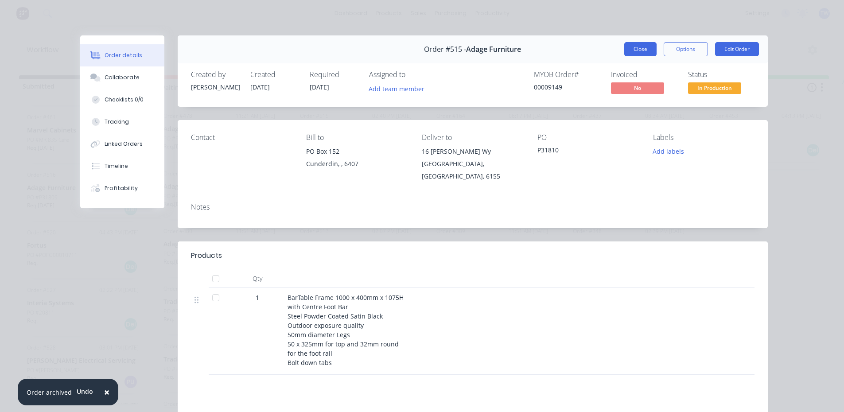
click at [624, 49] on button "Close" at bounding box center [640, 49] width 32 height 14
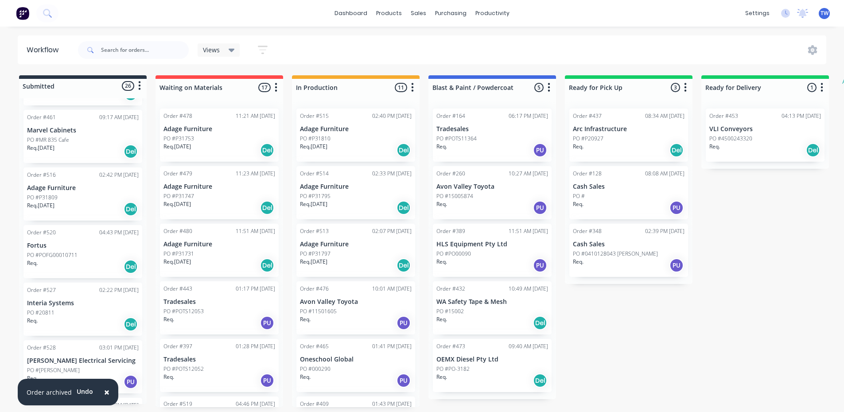
click at [65, 201] on div "PO #P31809" at bounding box center [83, 198] width 112 height 8
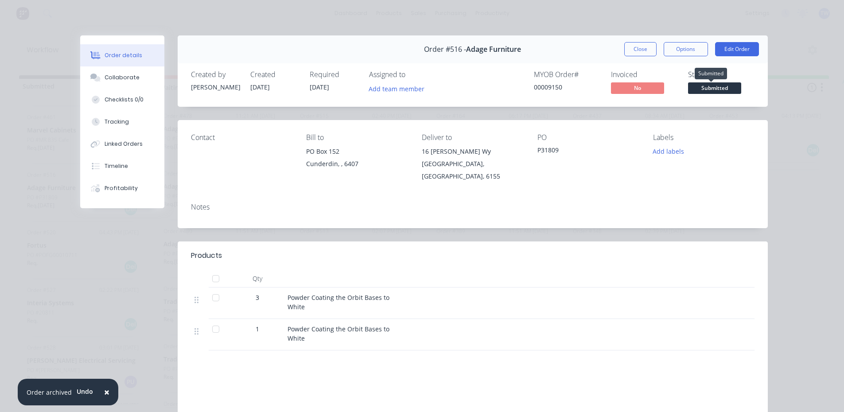
click at [694, 87] on span "Submitted" at bounding box center [714, 87] width 53 height 11
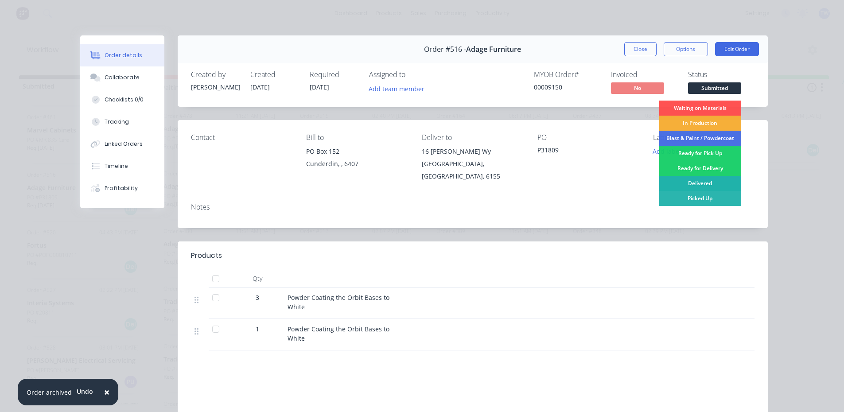
click at [700, 182] on div "Delivered" at bounding box center [700, 183] width 82 height 15
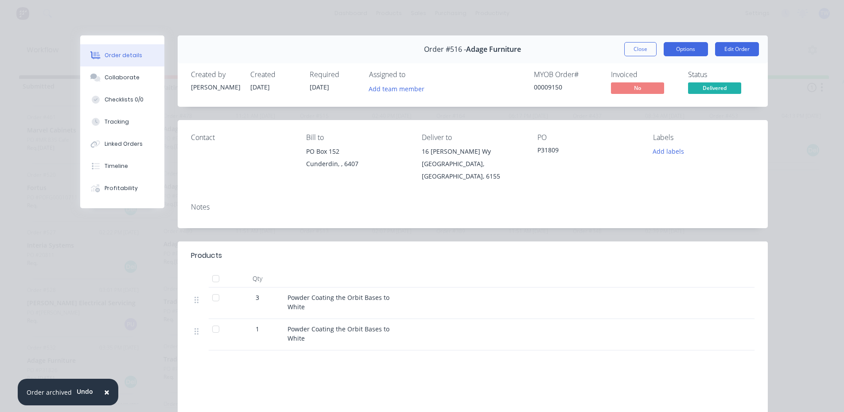
click at [674, 50] on button "Options" at bounding box center [686, 49] width 44 height 14
click at [610, 203] on div "Notes" at bounding box center [473, 207] width 564 height 8
click at [631, 54] on button "Close" at bounding box center [640, 49] width 32 height 14
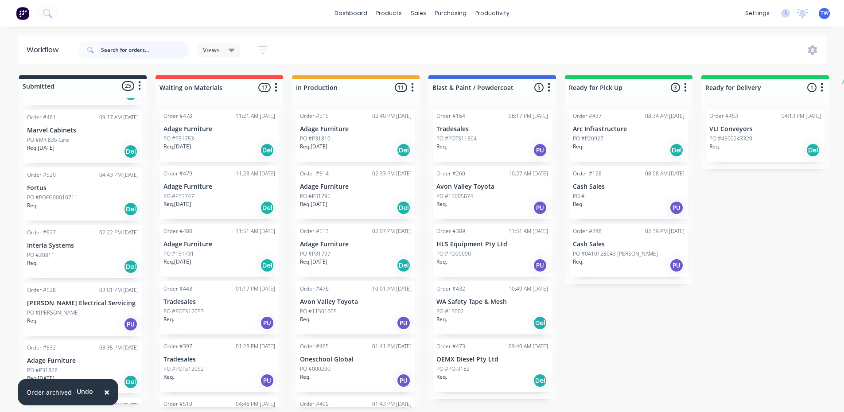
click at [125, 48] on input "text" at bounding box center [145, 50] width 88 height 18
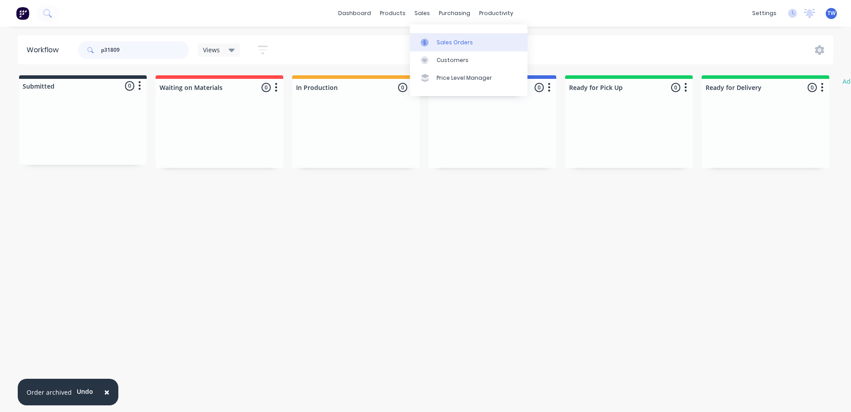
type input "p31809"
click at [447, 42] on div "Sales Orders" at bounding box center [454, 43] width 36 height 8
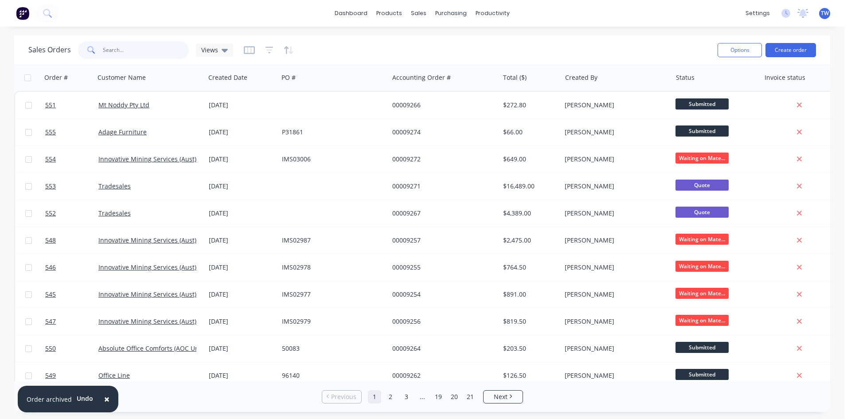
click at [148, 48] on input "text" at bounding box center [146, 50] width 86 height 18
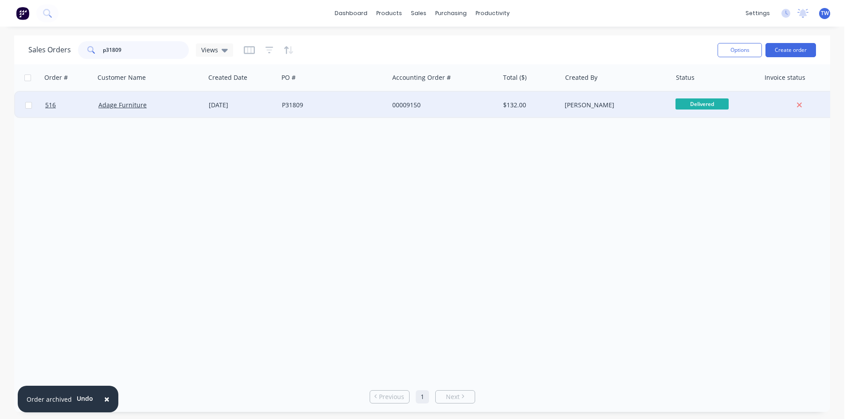
type input "p31809"
click at [546, 109] on div "$132.00" at bounding box center [529, 105] width 52 height 9
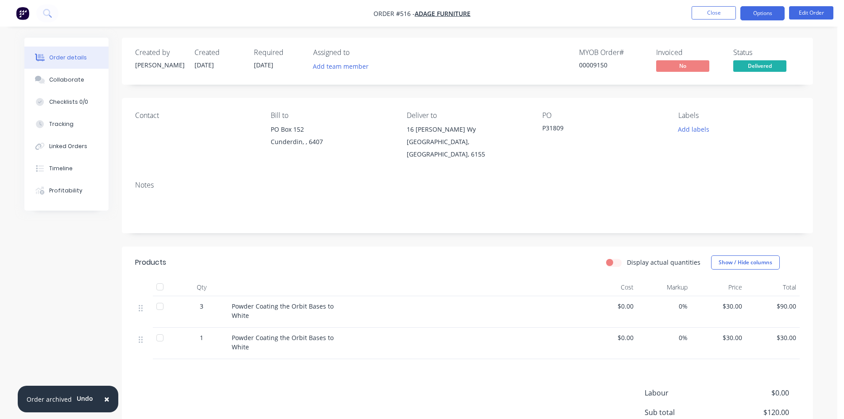
click at [770, 17] on button "Options" at bounding box center [762, 13] width 44 height 14
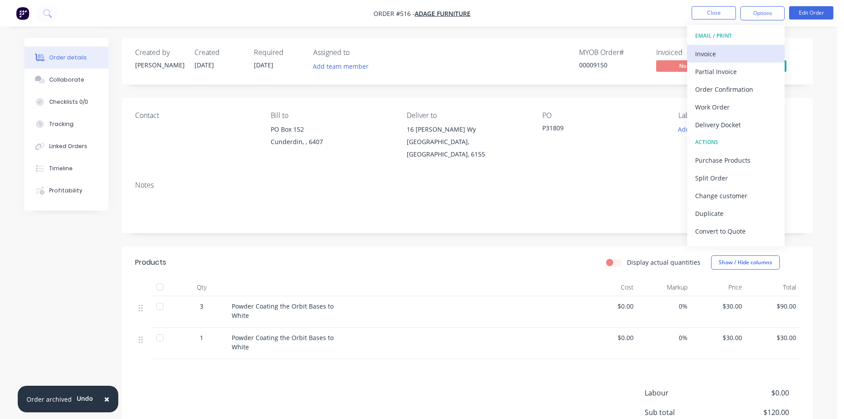
click at [729, 50] on div "Invoice" at bounding box center [736, 53] width 82 height 13
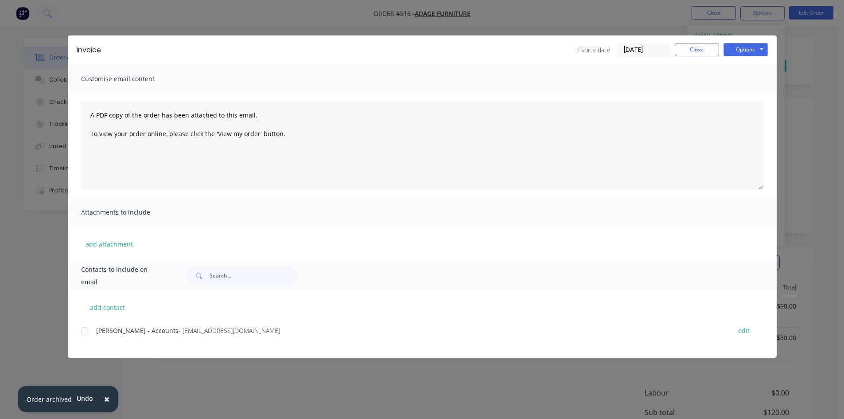
click at [86, 332] on div at bounding box center [85, 331] width 18 height 18
click at [742, 46] on button "Options" at bounding box center [746, 49] width 44 height 13
click at [749, 95] on button "Email" at bounding box center [752, 94] width 57 height 15
click at [84, 330] on div at bounding box center [85, 331] width 18 height 18
click at [104, 398] on span "×" at bounding box center [106, 399] width 5 height 12
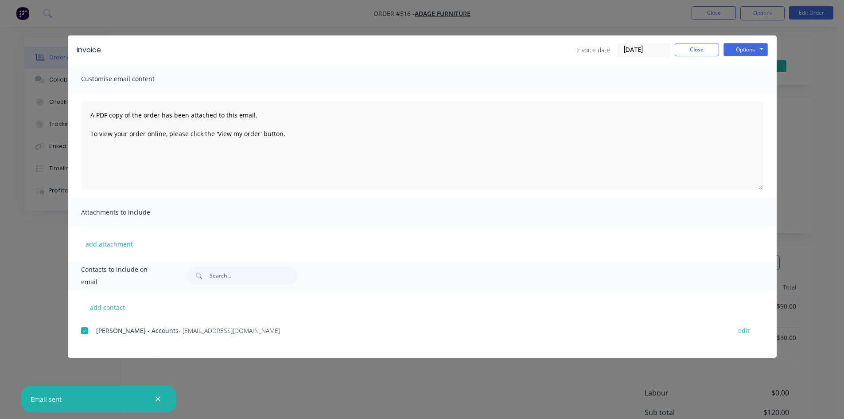
click at [80, 330] on div "add contact [PERSON_NAME] - Accounts - [EMAIL_ADDRESS][DOMAIN_NAME] edit" at bounding box center [422, 324] width 709 height 68
click at [84, 330] on div at bounding box center [85, 331] width 18 height 18
click at [697, 46] on button "Close" at bounding box center [697, 49] width 44 height 13
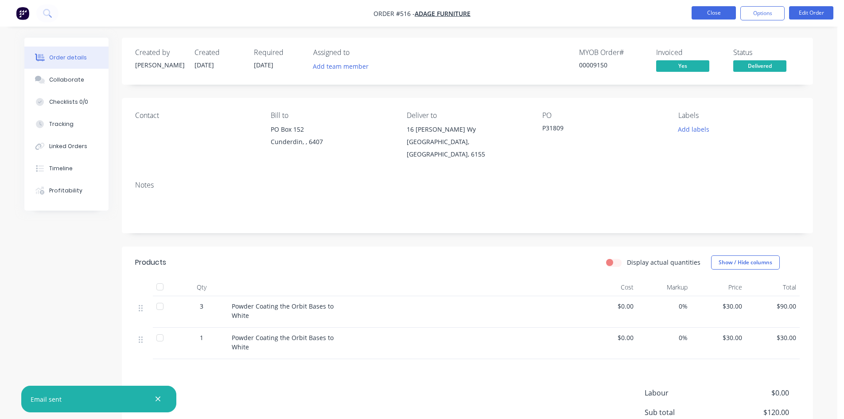
click at [708, 15] on button "Close" at bounding box center [714, 12] width 44 height 13
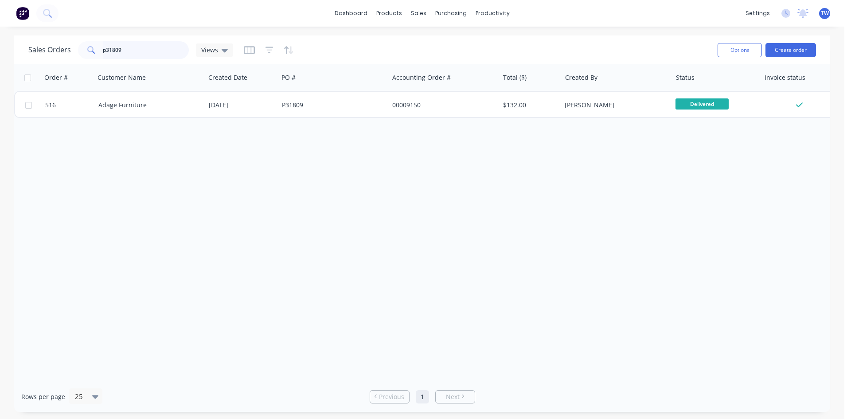
click at [148, 50] on input "p31809" at bounding box center [146, 50] width 86 height 18
type input "p"
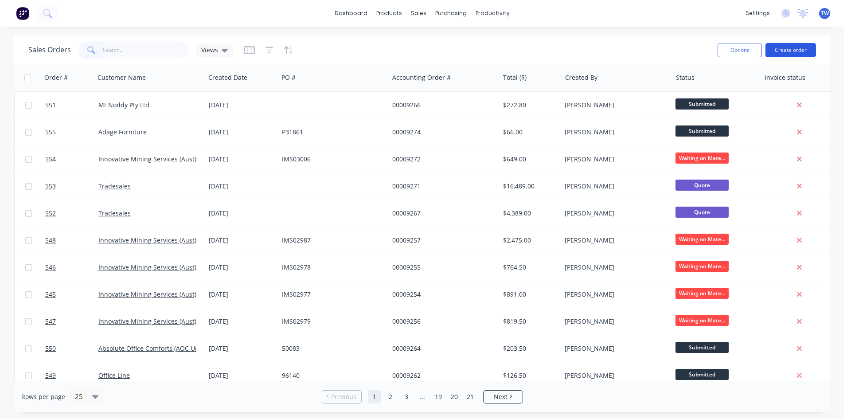
click at [792, 53] on button "Create order" at bounding box center [790, 50] width 51 height 14
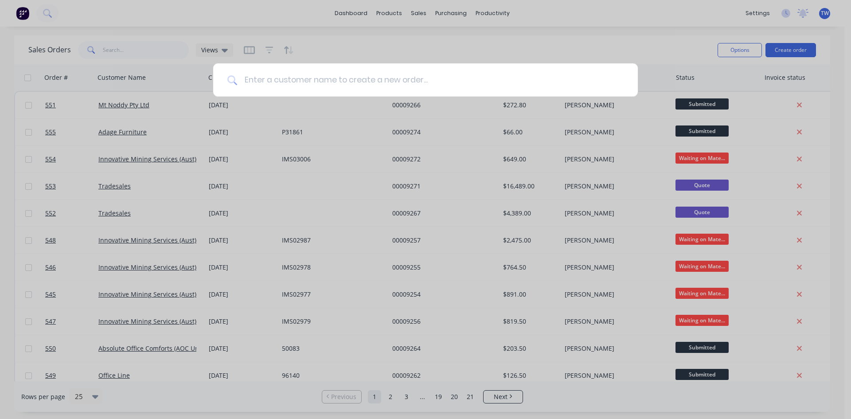
click at [340, 76] on input at bounding box center [430, 79] width 386 height 33
type input "a"
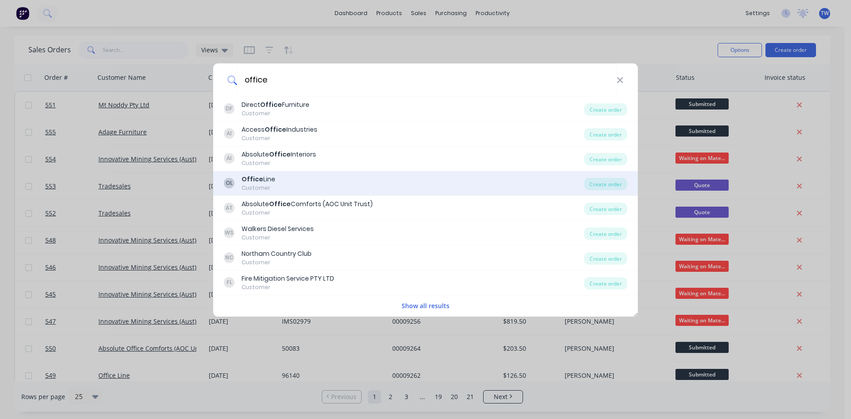
type input "office"
click at [273, 183] on div "Office Line" at bounding box center [259, 179] width 34 height 9
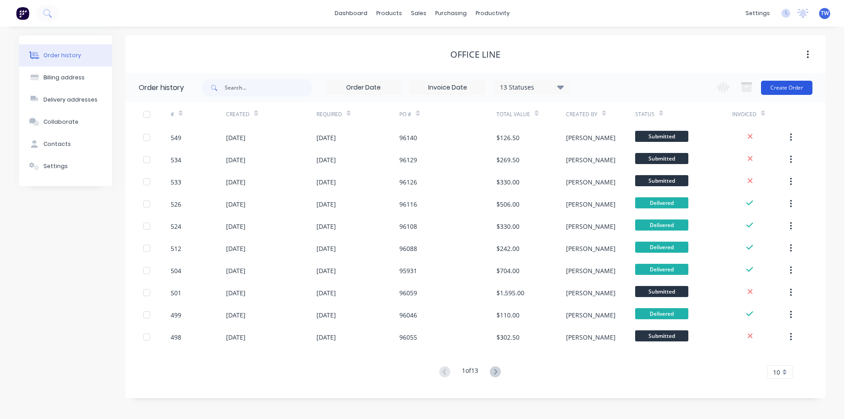
click at [775, 89] on button "Create Order" at bounding box center [786, 88] width 51 height 14
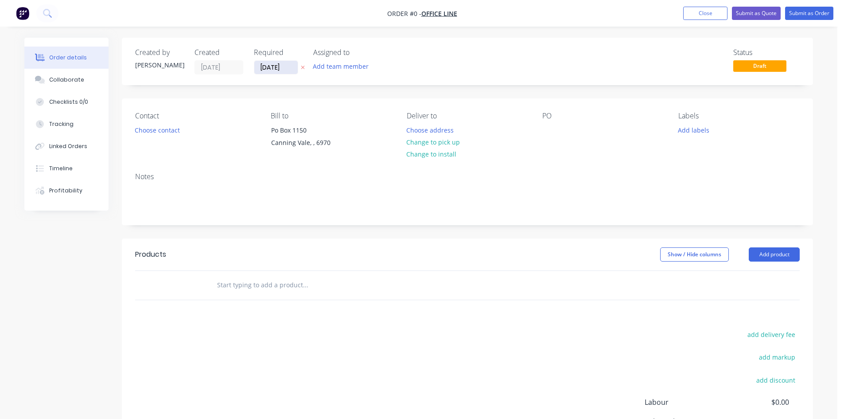
click at [276, 67] on input "[DATE]" at bounding box center [275, 67] width 43 height 13
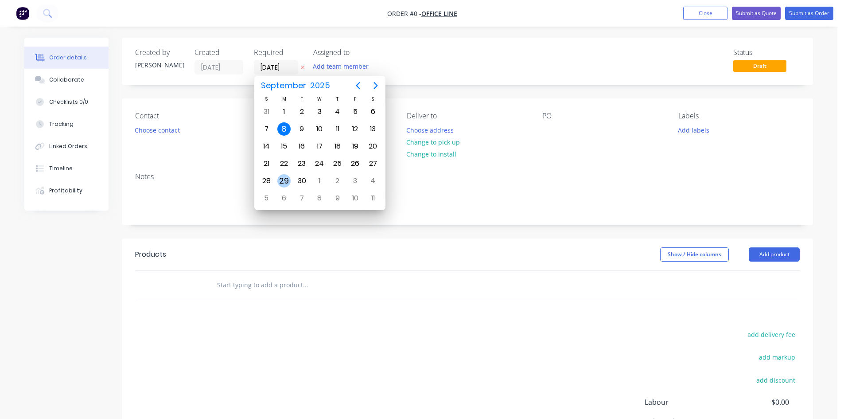
click at [282, 181] on div "29" at bounding box center [283, 180] width 13 height 13
type input "[DATE]"
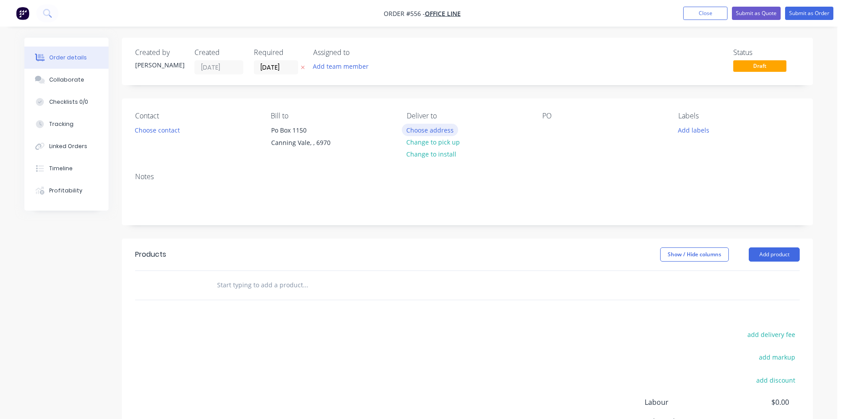
click at [422, 129] on button "Choose address" at bounding box center [430, 130] width 57 height 12
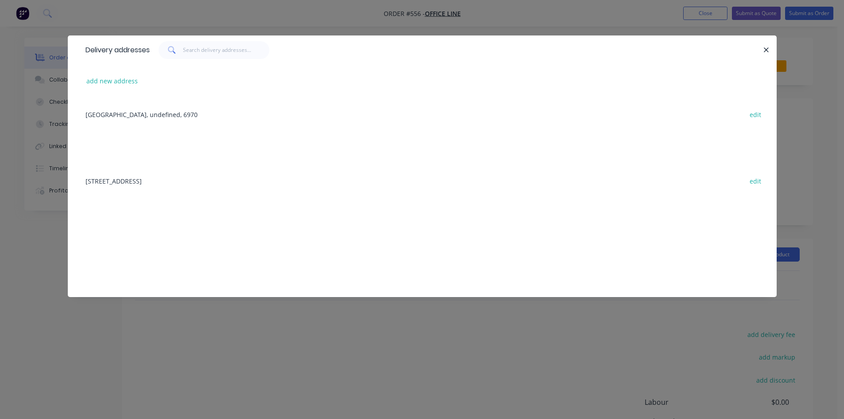
click at [148, 180] on div "[STREET_ADDRESS] edit" at bounding box center [422, 180] width 682 height 33
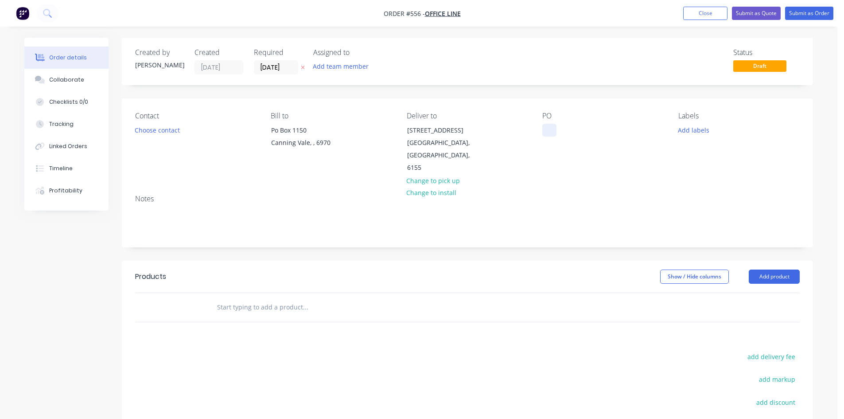
click at [549, 133] on div at bounding box center [549, 130] width 14 height 13
click at [754, 269] on button "Add product" at bounding box center [774, 276] width 51 height 14
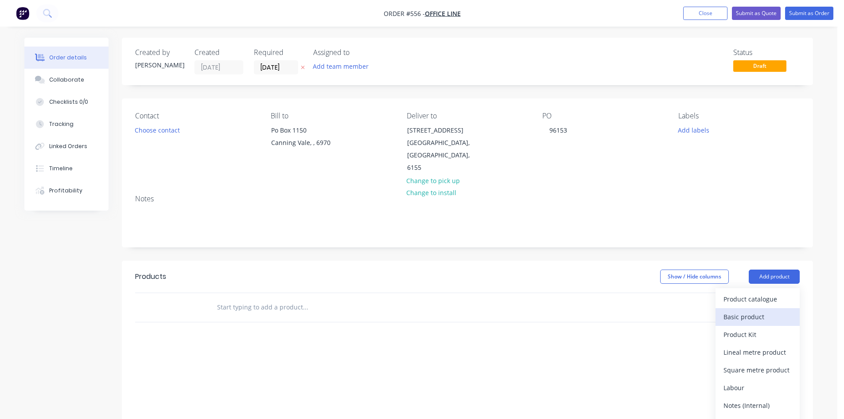
click at [760, 310] on div "Basic product" at bounding box center [758, 316] width 68 height 13
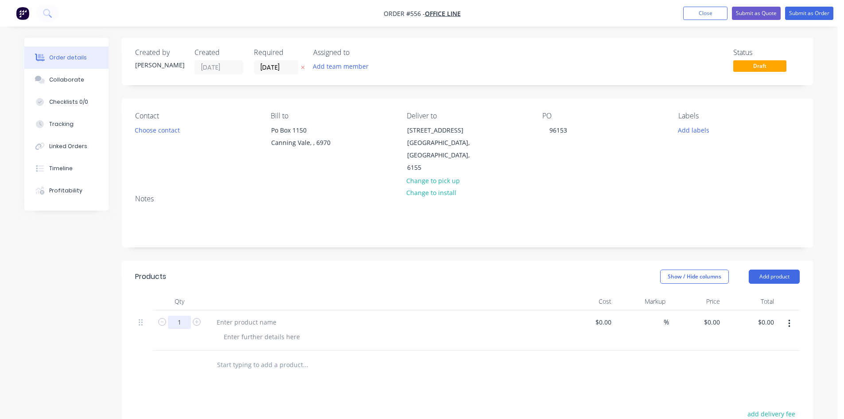
click at [186, 316] on input "1" at bounding box center [179, 322] width 23 height 13
type input "2"
click at [237, 316] on div at bounding box center [247, 322] width 74 height 13
click at [263, 316] on div at bounding box center [247, 322] width 74 height 13
paste div
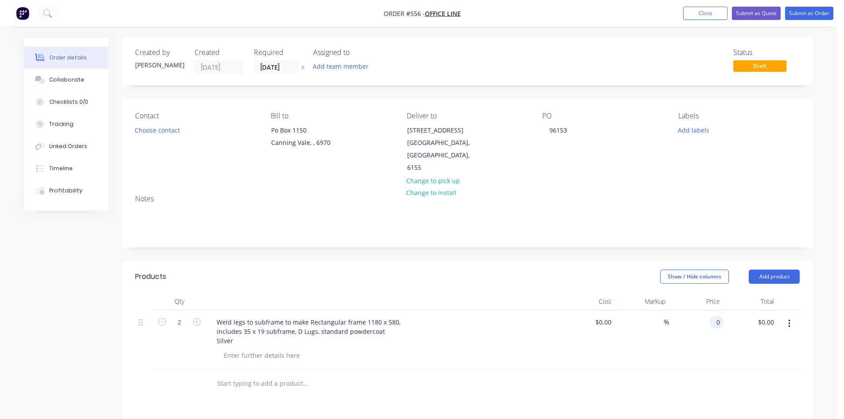
click at [715, 316] on input "0" at bounding box center [718, 322] width 10 height 13
type input "$105.00"
type input "$210.00"
click at [797, 15] on button "Submit as Order" at bounding box center [809, 13] width 48 height 13
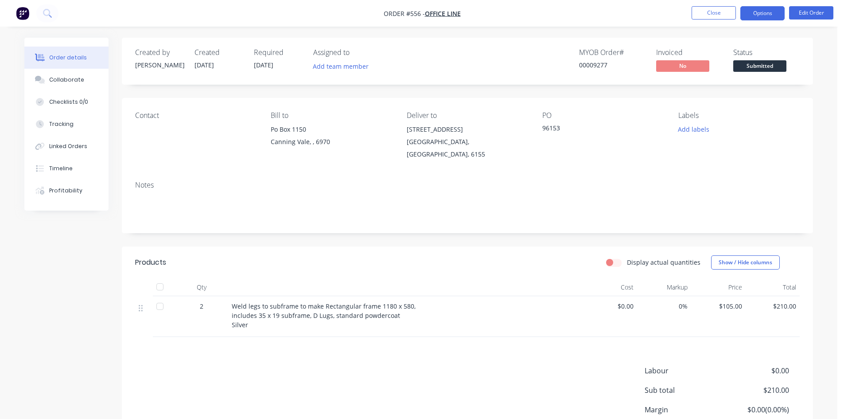
click at [774, 11] on button "Options" at bounding box center [762, 13] width 44 height 14
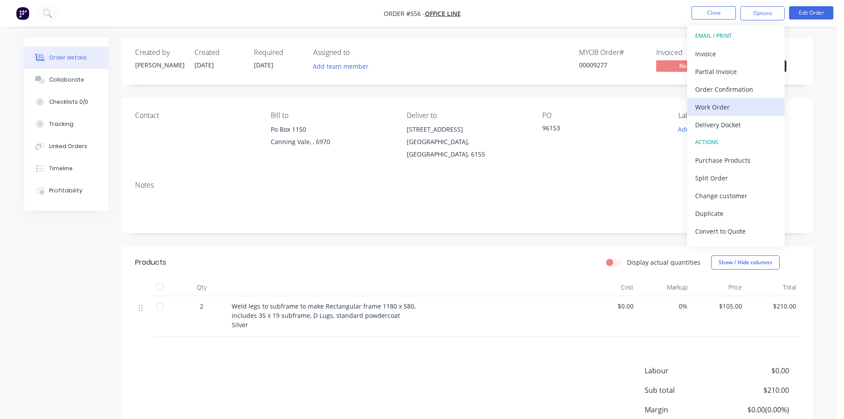
click at [730, 101] on div "Work Order" at bounding box center [736, 107] width 82 height 13
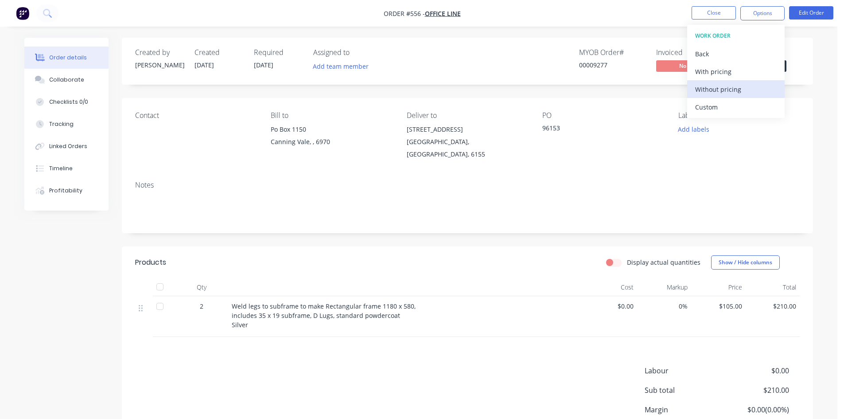
click at [741, 90] on div "Without pricing" at bounding box center [736, 89] width 82 height 13
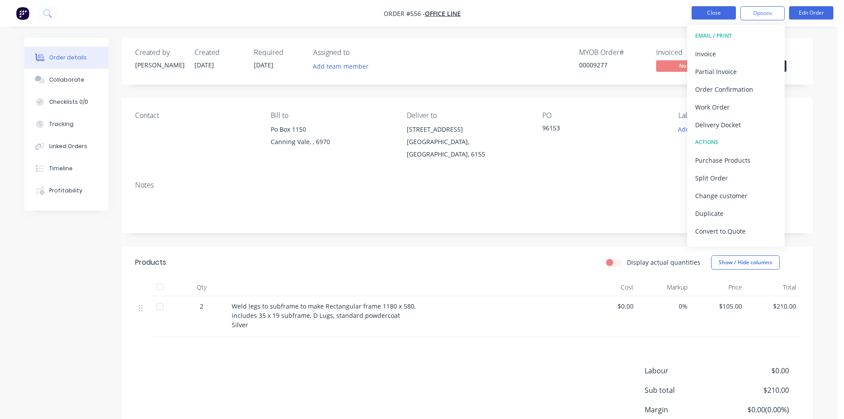
click at [713, 8] on button "Close" at bounding box center [714, 12] width 44 height 13
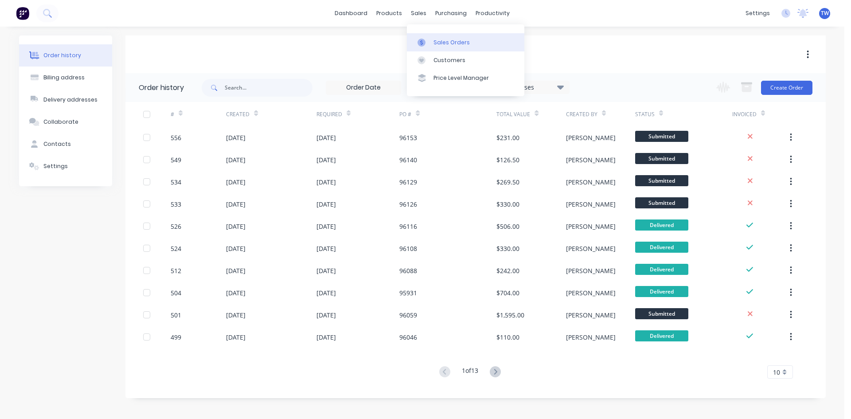
click at [449, 42] on div "Sales Orders" at bounding box center [451, 43] width 36 height 8
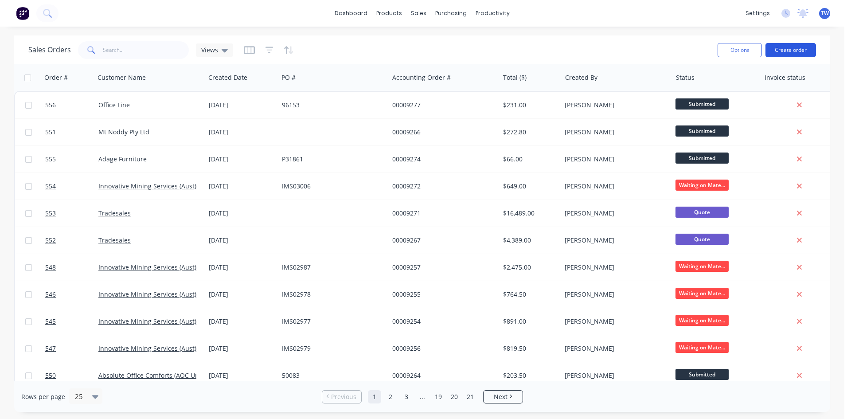
click at [788, 50] on button "Create order" at bounding box center [790, 50] width 51 height 14
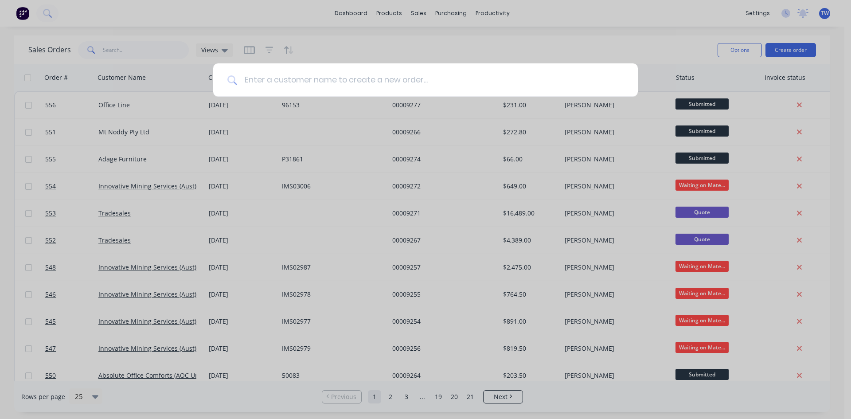
click at [457, 82] on input at bounding box center [430, 79] width 386 height 33
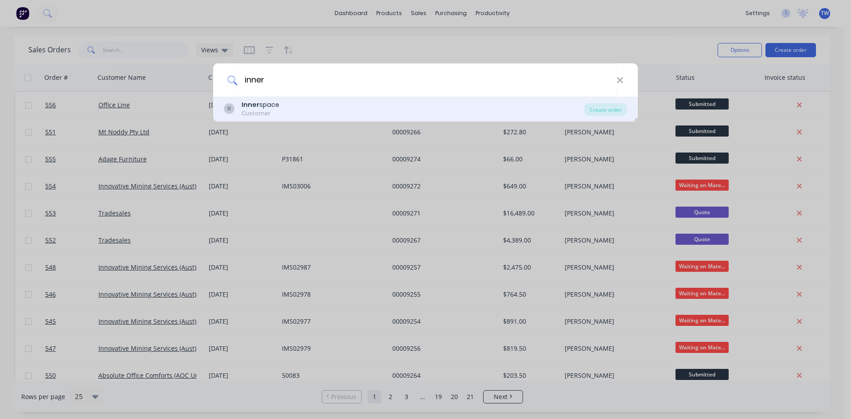
type input "inner"
click at [381, 113] on div "II Inner space Customer" at bounding box center [404, 108] width 360 height 17
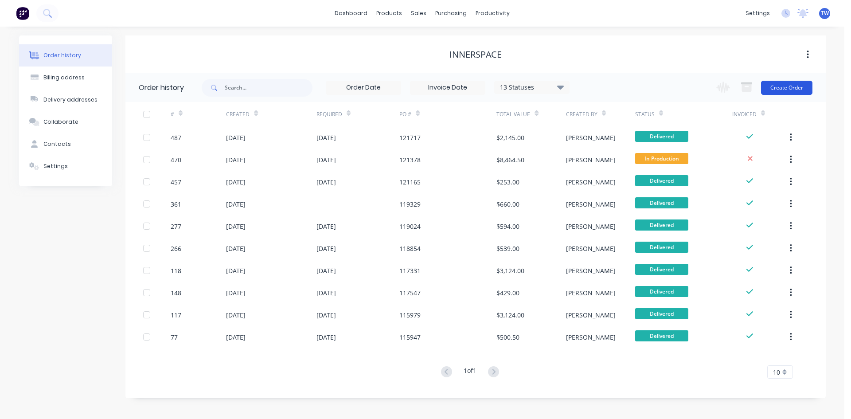
click at [773, 85] on button "Create Order" at bounding box center [786, 88] width 51 height 14
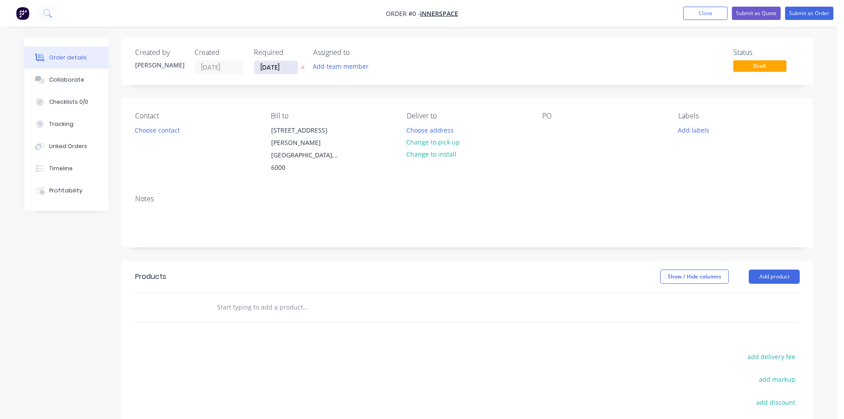
click at [279, 63] on input "[DATE]" at bounding box center [275, 67] width 43 height 13
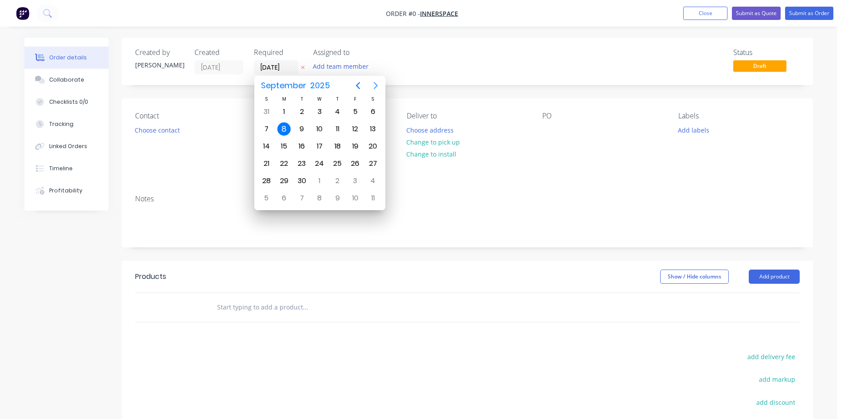
click at [376, 85] on icon "Next page" at bounding box center [376, 85] width 4 height 7
click at [352, 130] on div "10" at bounding box center [355, 128] width 13 height 13
type input "[DATE]"
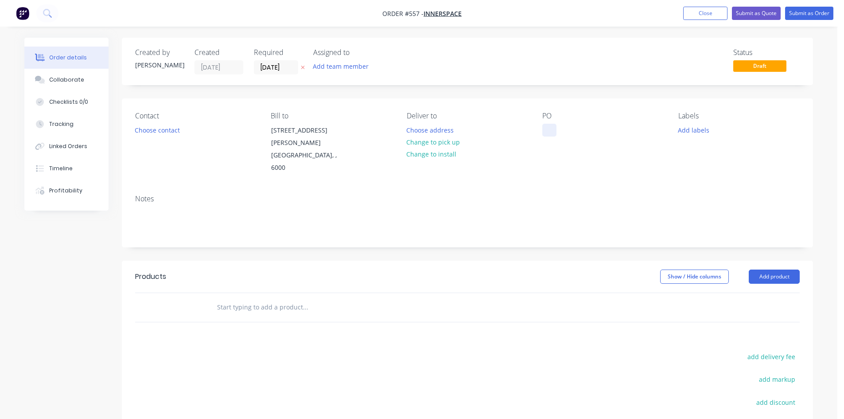
click at [545, 128] on div at bounding box center [549, 130] width 14 height 13
click at [773, 269] on button "Add product" at bounding box center [774, 276] width 51 height 14
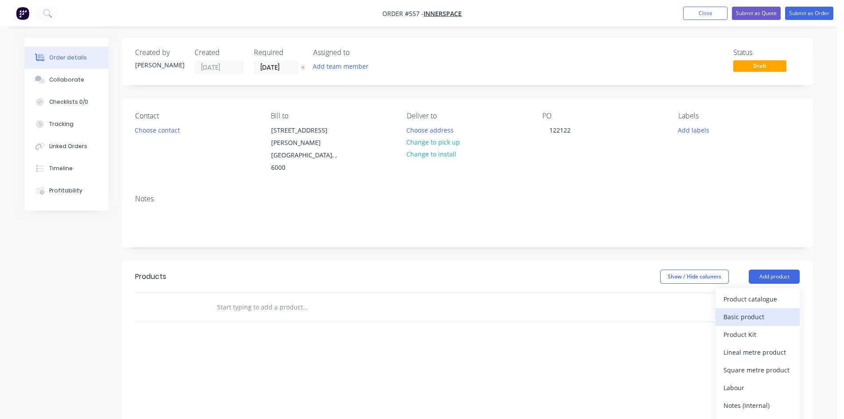
click at [757, 310] on div "Basic product" at bounding box center [758, 316] width 68 height 13
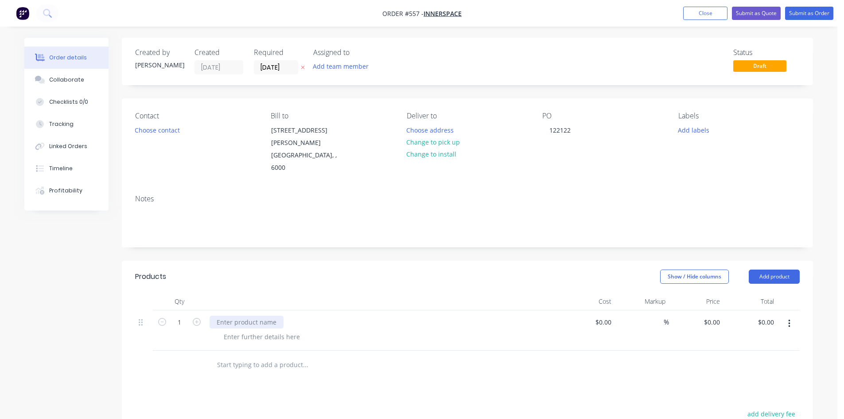
click at [267, 316] on div at bounding box center [247, 322] width 74 height 13
paste div
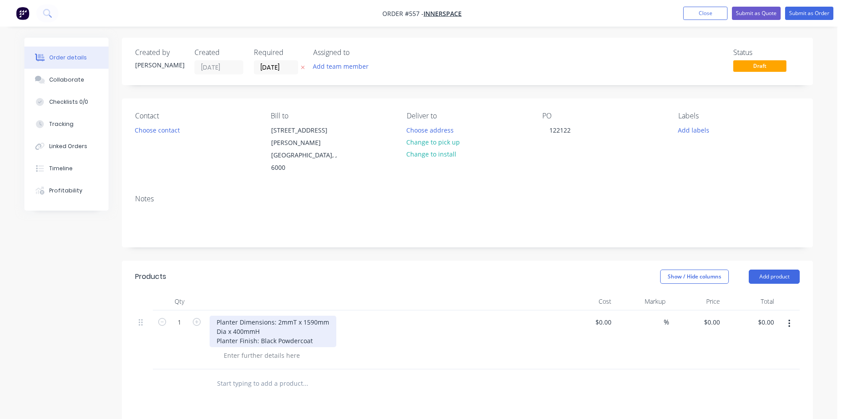
click at [329, 321] on div "Planter Dimensions: 2mmT x 1590mm Dia x 400mmH Planter Finish: Black Powdercoat" at bounding box center [273, 331] width 127 height 31
click at [720, 316] on input "0" at bounding box center [713, 322] width 20 height 13
type input "$400.00"
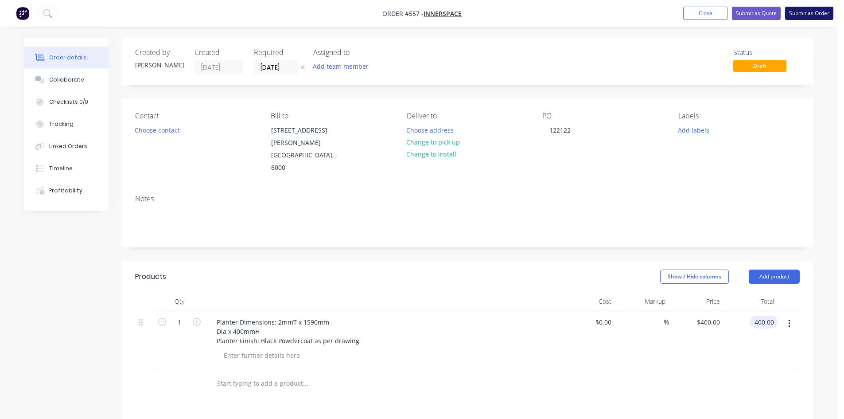
type input "$400.00"
click at [805, 12] on button "Submit as Order" at bounding box center [809, 13] width 48 height 13
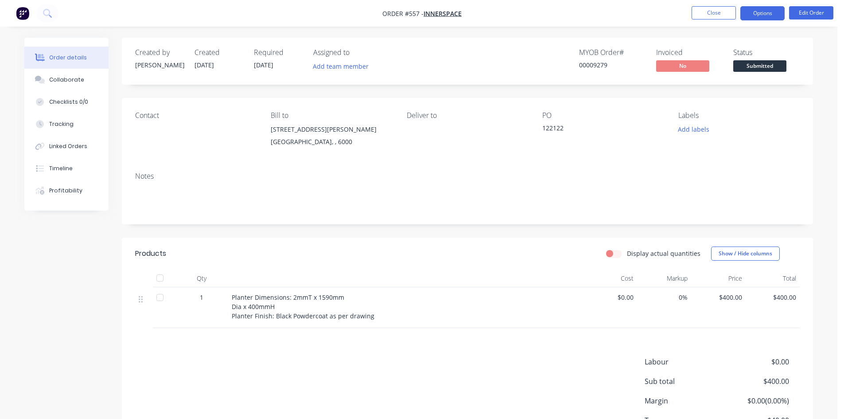
click at [752, 9] on button "Options" at bounding box center [762, 13] width 44 height 14
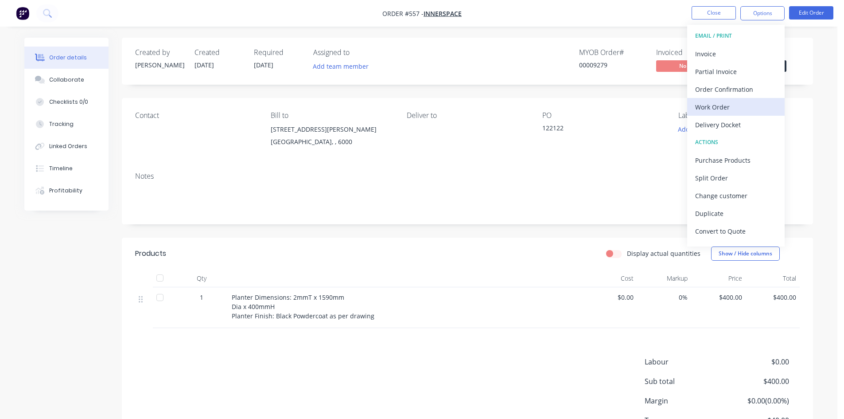
click at [727, 109] on div "Work Order" at bounding box center [736, 107] width 82 height 13
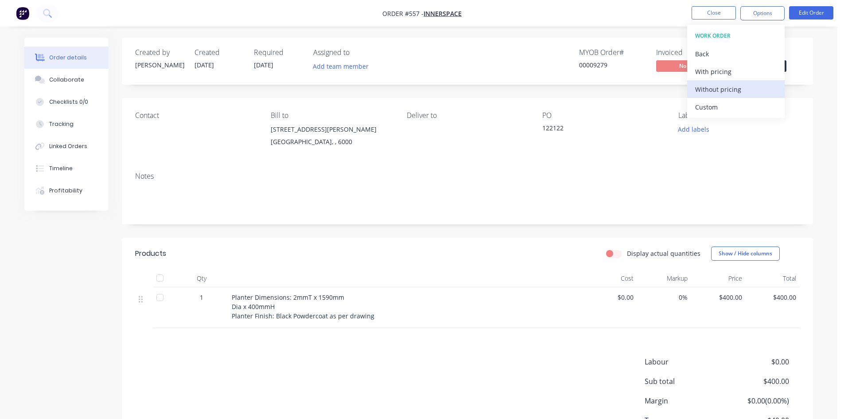
click at [727, 90] on div "Without pricing" at bounding box center [736, 89] width 82 height 13
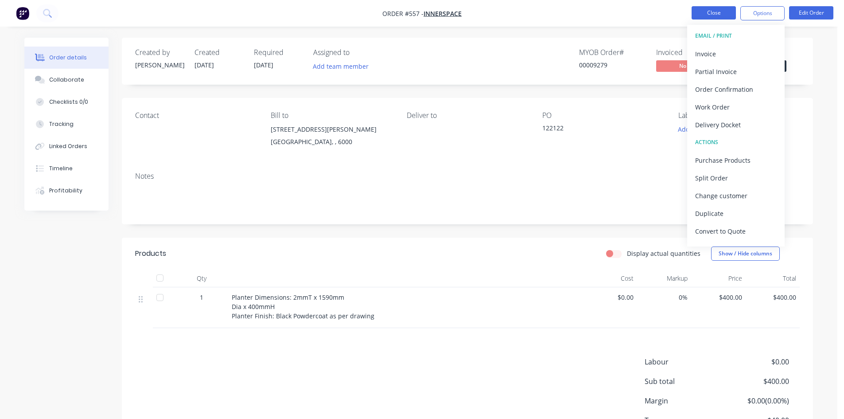
click at [719, 14] on button "Close" at bounding box center [714, 12] width 44 height 13
